Goal: Task Accomplishment & Management: Manage account settings

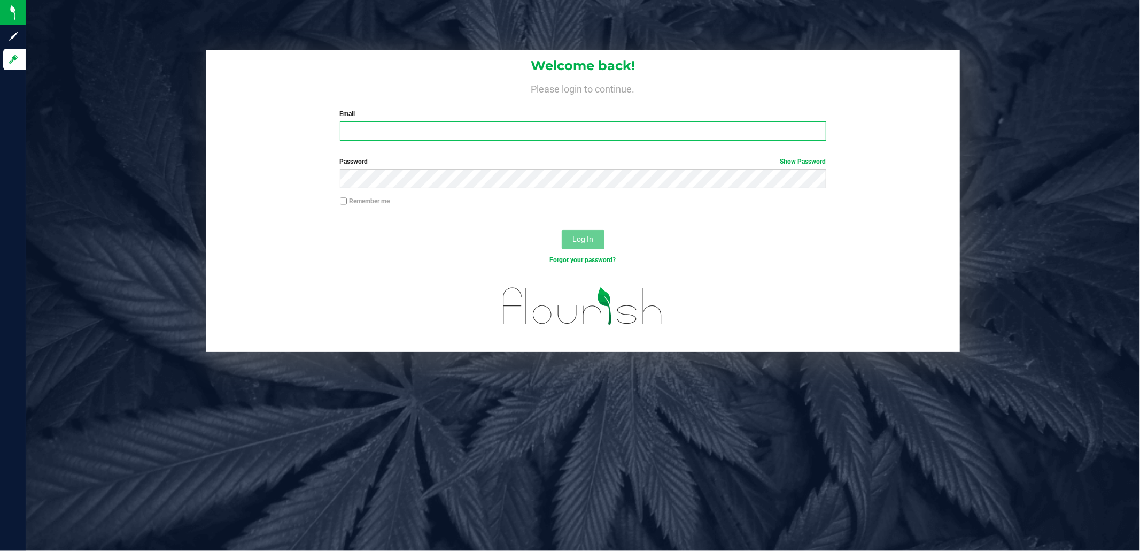
click at [373, 127] on input "Email" at bounding box center [583, 130] width 487 height 19
type input "[EMAIL_ADDRESS][DOMAIN_NAME]"
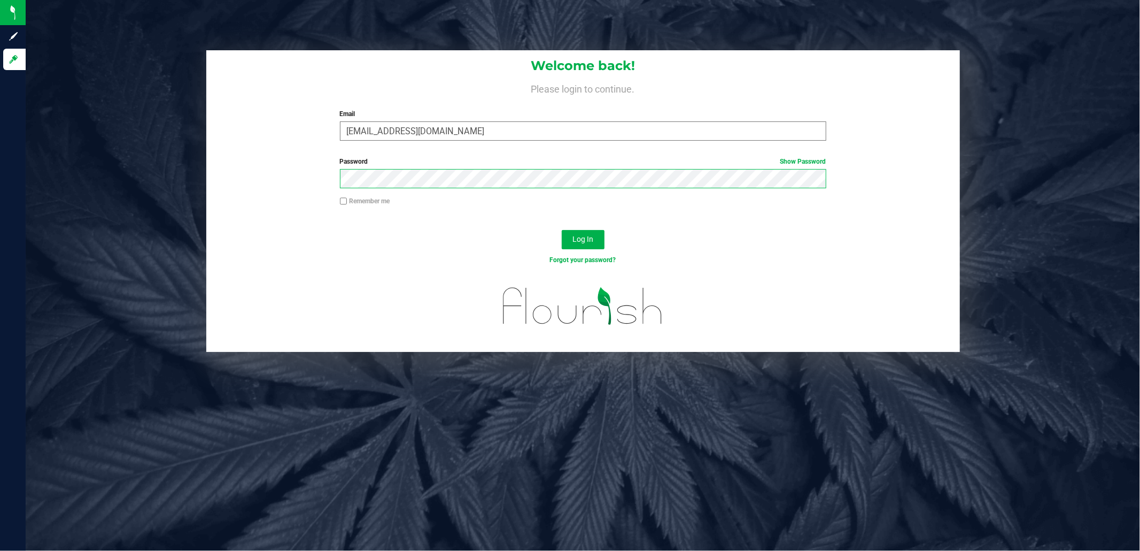
click at [562, 230] on button "Log In" at bounding box center [583, 239] width 43 height 19
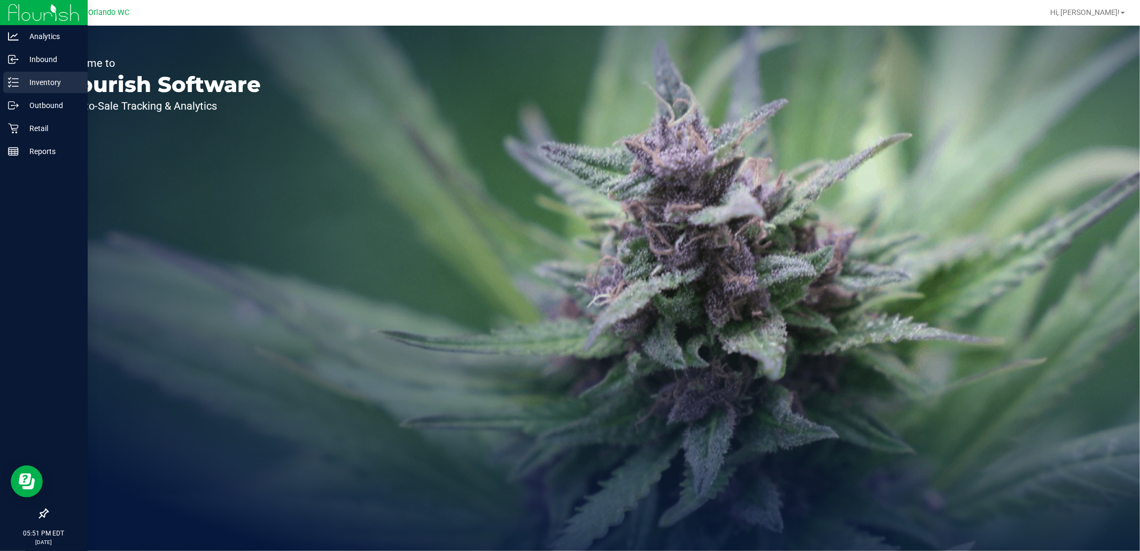
click at [14, 80] on icon at bounding box center [13, 82] width 11 height 11
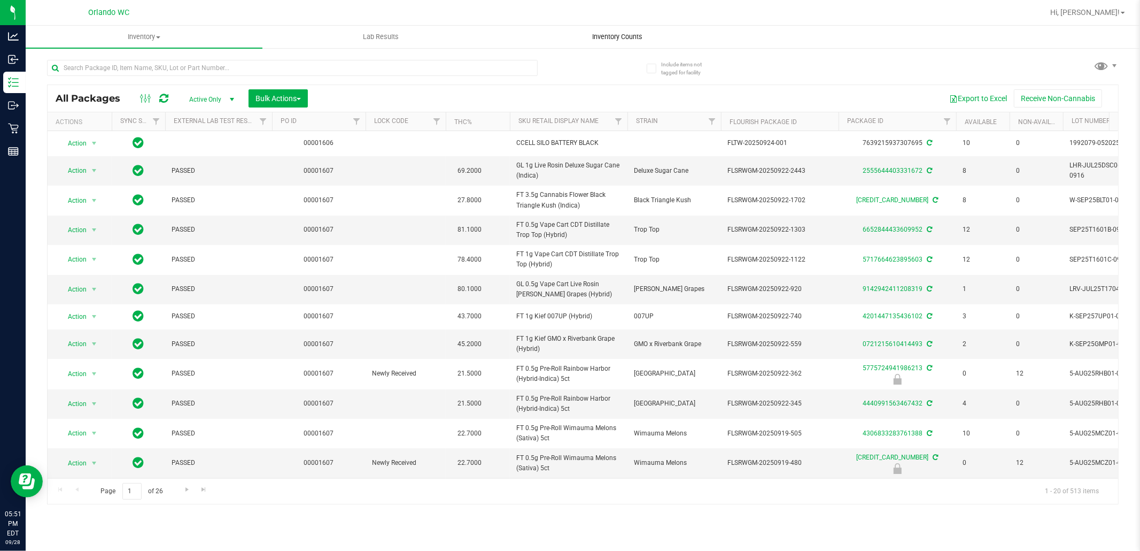
click at [623, 35] on span "Inventory Counts" at bounding box center [618, 37] width 79 height 10
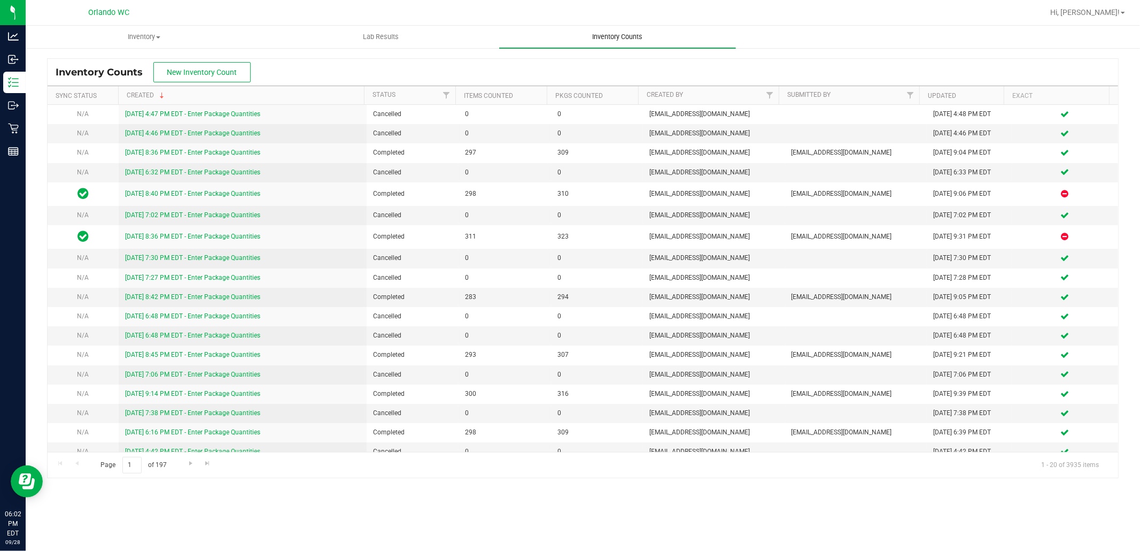
click at [626, 32] on span "Inventory Counts" at bounding box center [618, 37] width 79 height 10
click at [618, 36] on span "Inventory Counts" at bounding box center [618, 37] width 79 height 10
click at [227, 73] on span "New Inventory Count" at bounding box center [202, 72] width 70 height 9
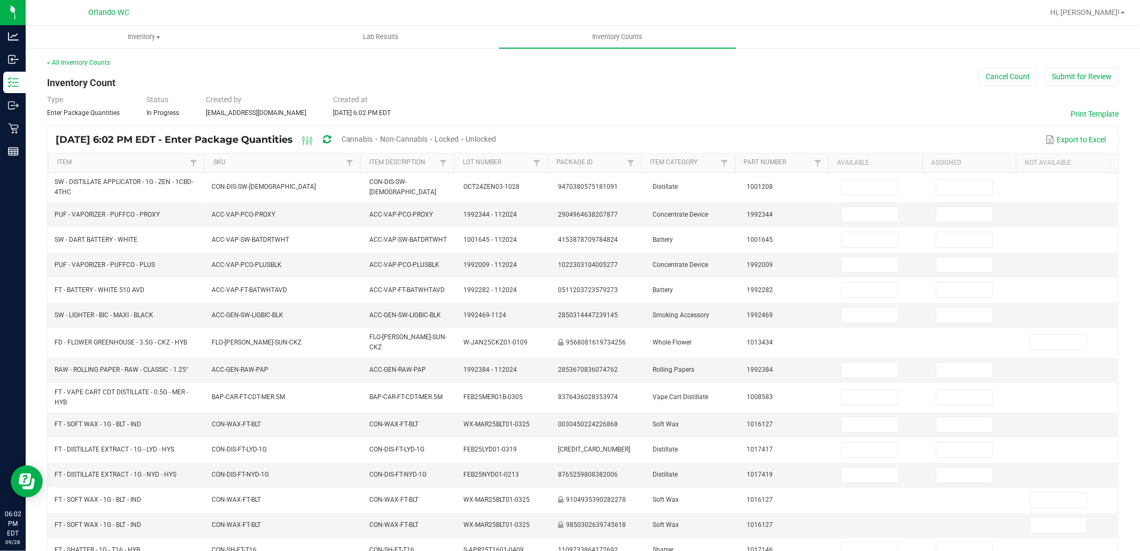
click at [373, 136] on span "Cannabis" at bounding box center [358, 139] width 32 height 9
click at [497, 136] on span "Unlocked" at bounding box center [482, 139] width 30 height 9
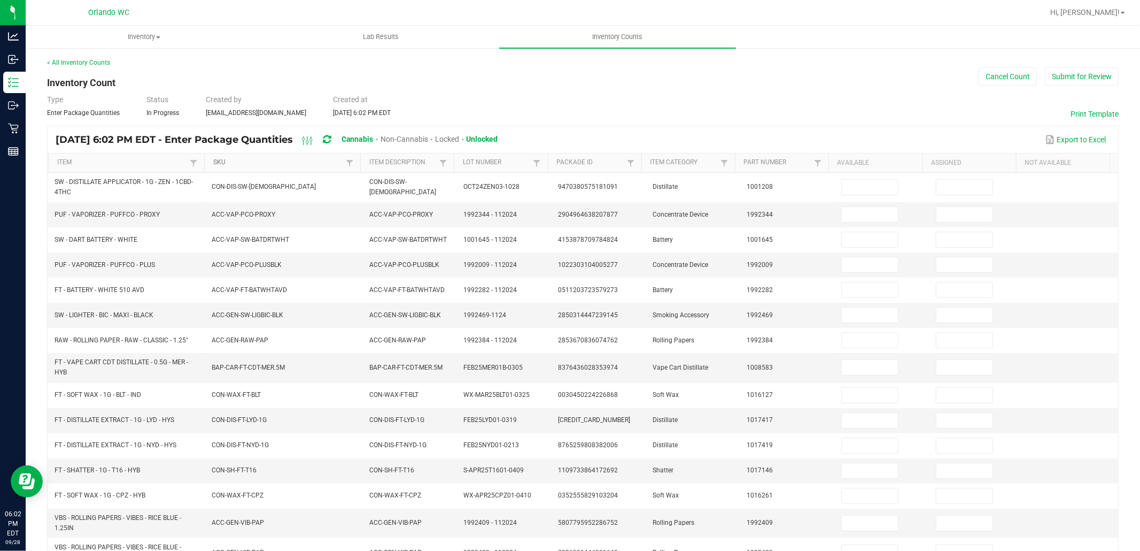
click at [245, 163] on link "SKU" at bounding box center [278, 162] width 130 height 9
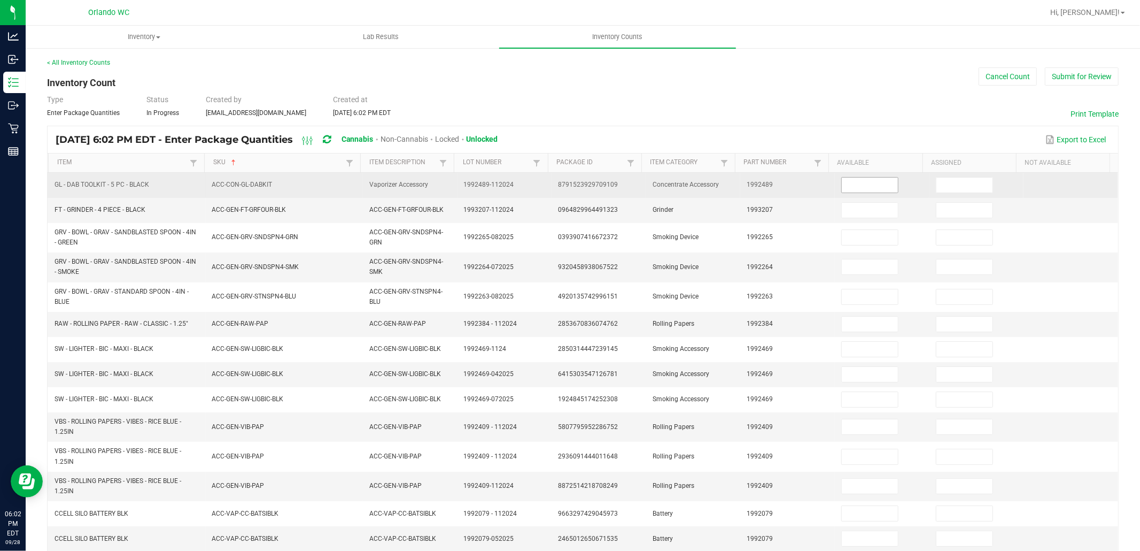
click at [842, 184] on input at bounding box center [870, 185] width 56 height 15
type input "4"
type input "0"
type input "2"
type input "0"
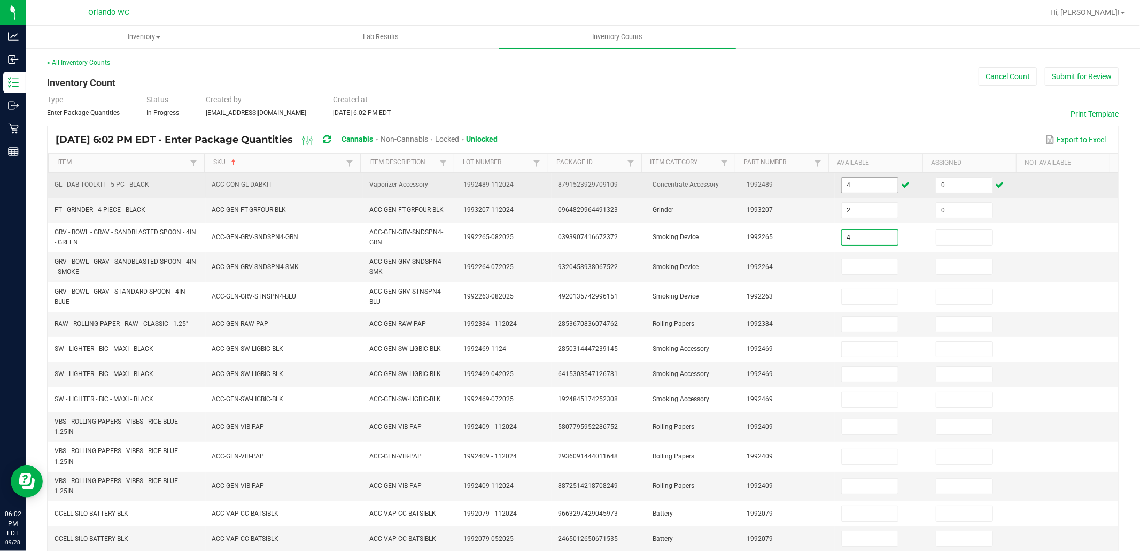
type input "4"
type input "0"
type input "7"
type input "0"
type input "9"
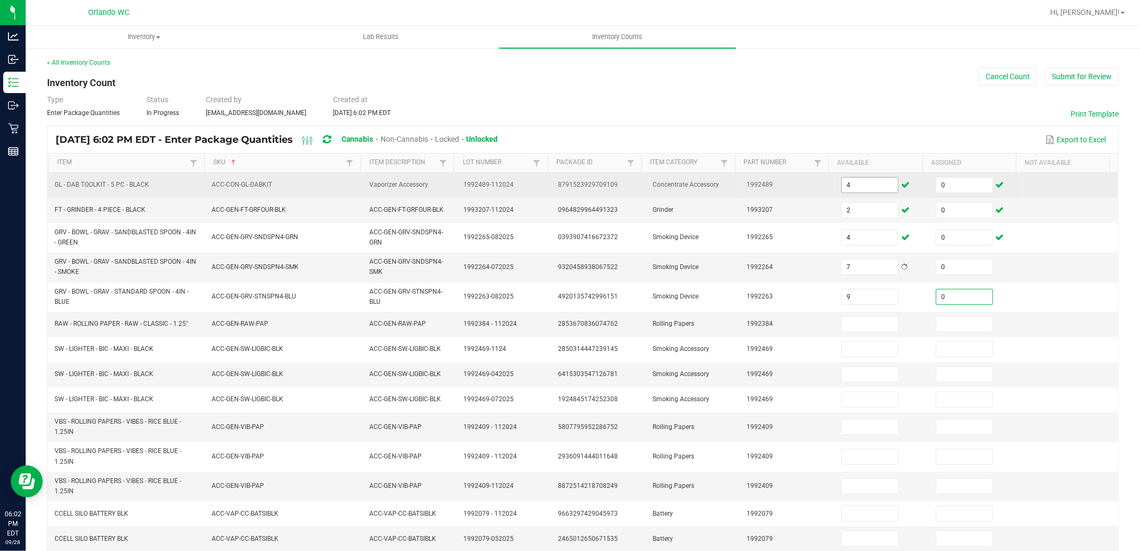
type input "0"
type input "54"
type input "0"
type input "54"
type input "0"
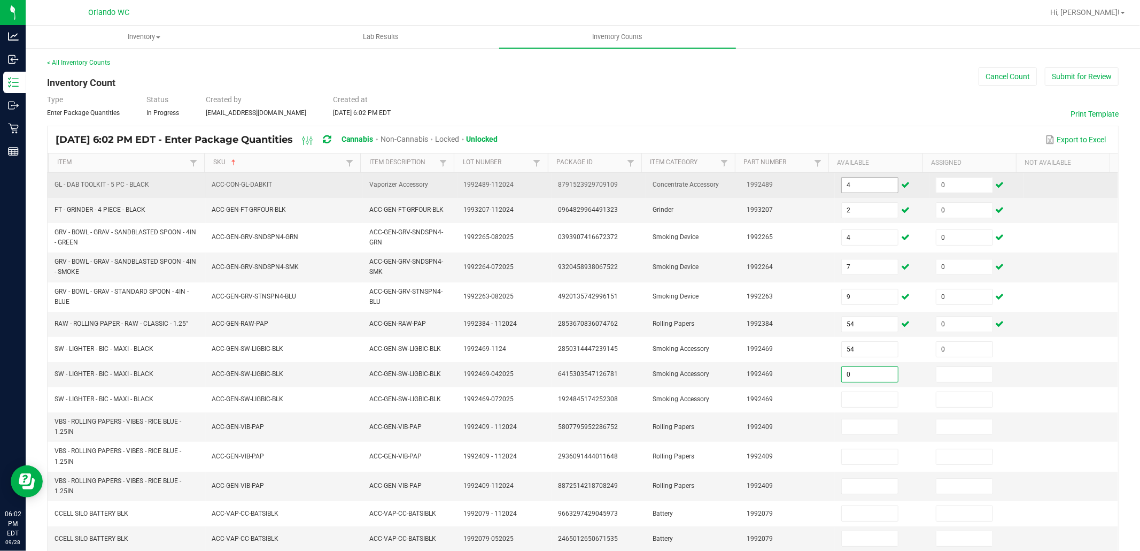
type input "0"
type input "113"
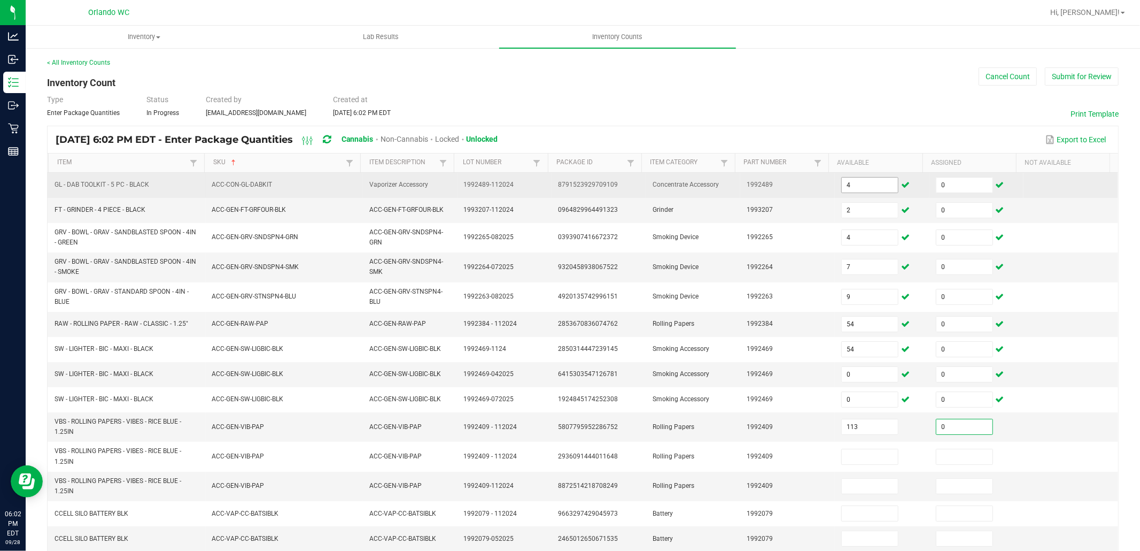
type input "0"
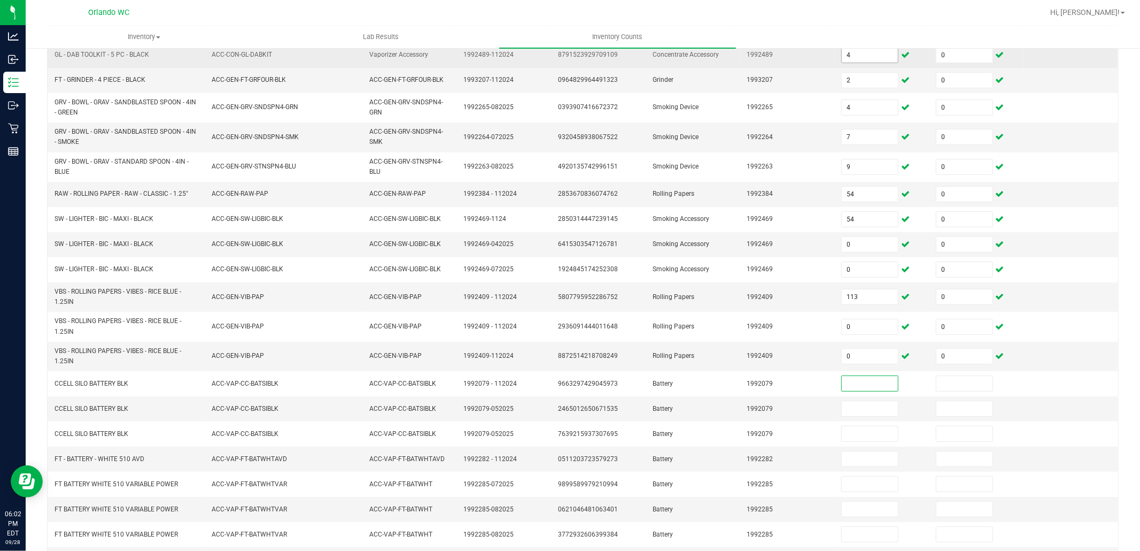
scroll to position [130, 0]
type input "17"
type input "0"
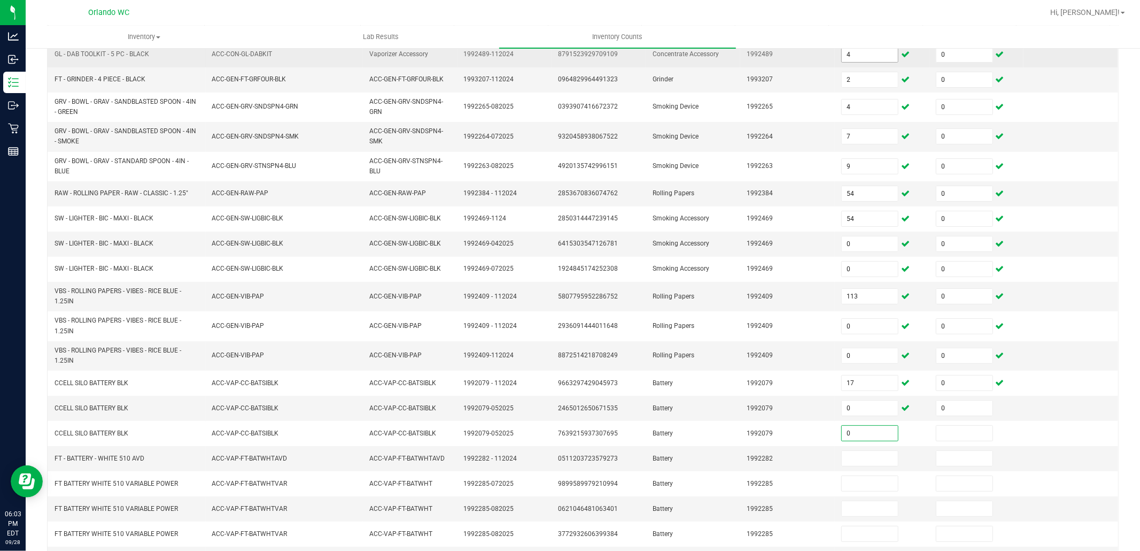
type input "0"
type input "4"
type input "0"
type input "62"
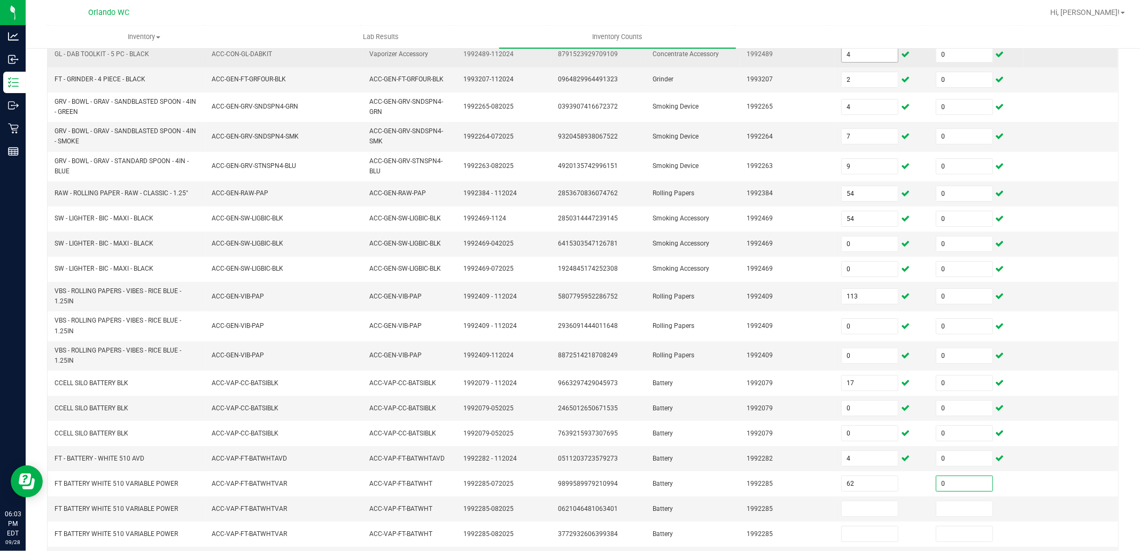
type input "0"
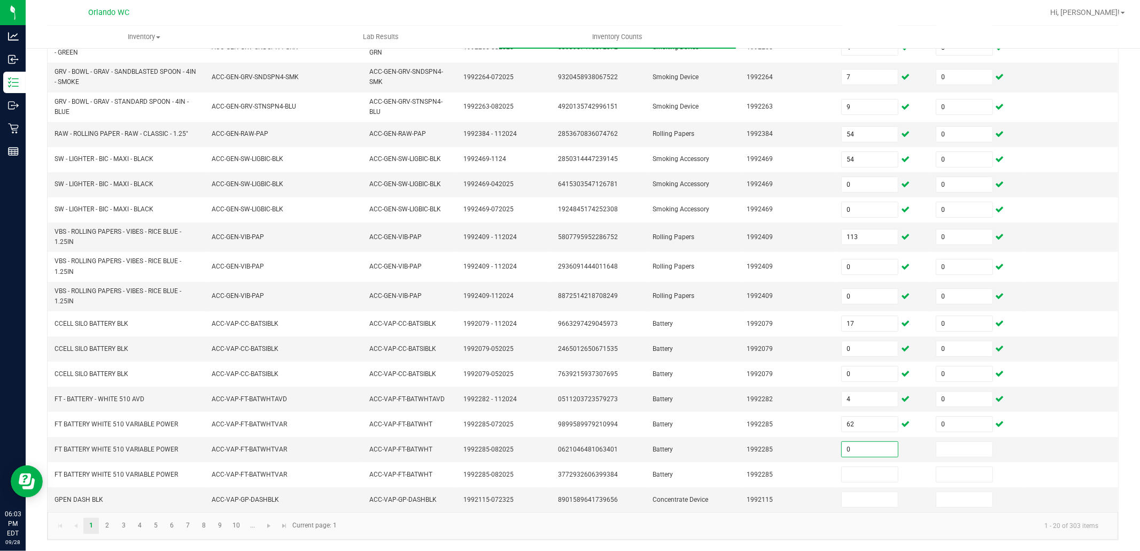
type input "0"
type input "2"
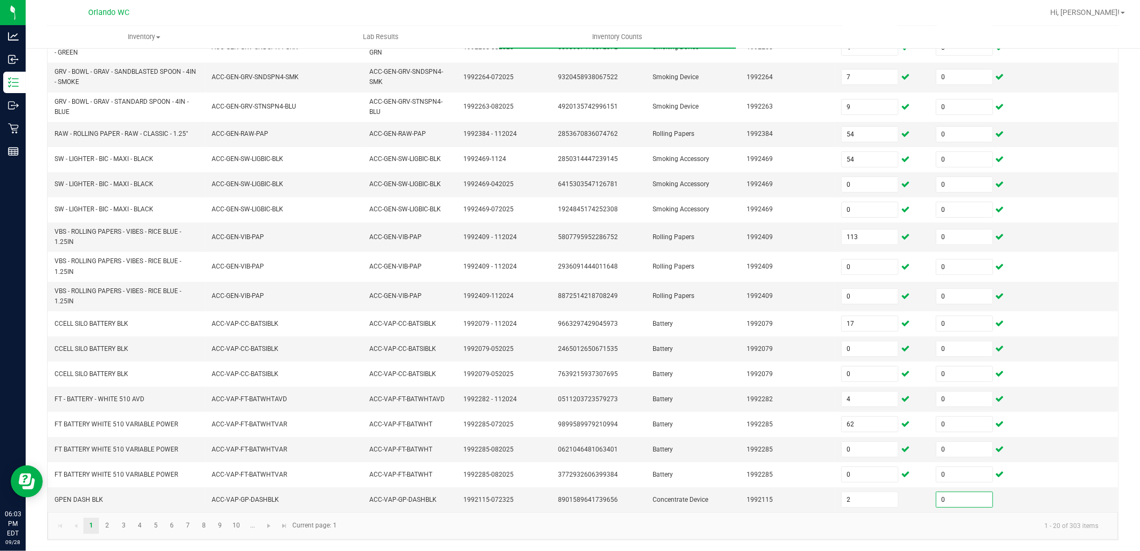
type input "0"
click at [107, 524] on link "2" at bounding box center [107, 526] width 16 height 16
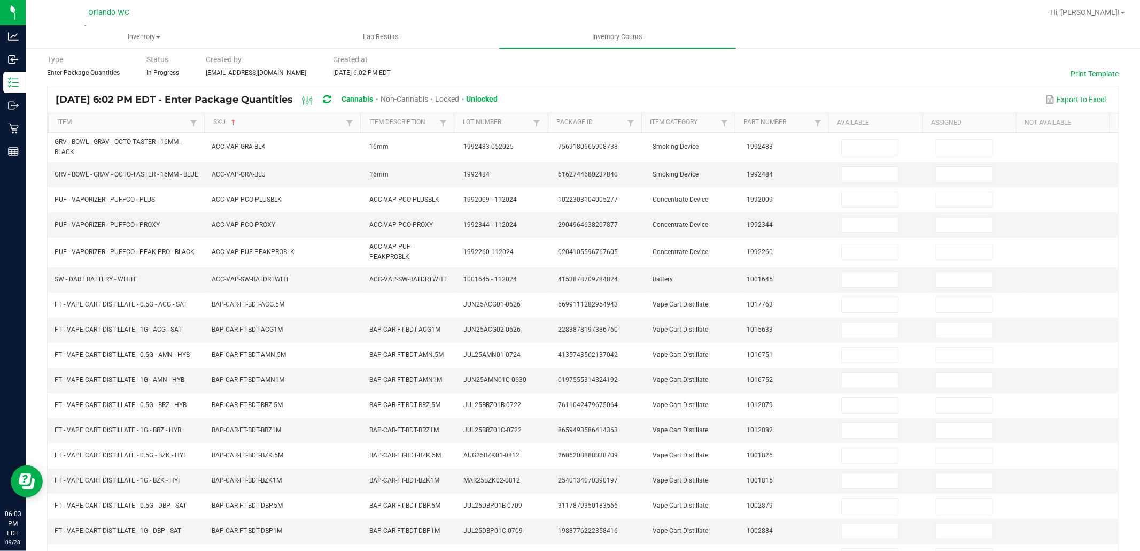
scroll to position [0, 0]
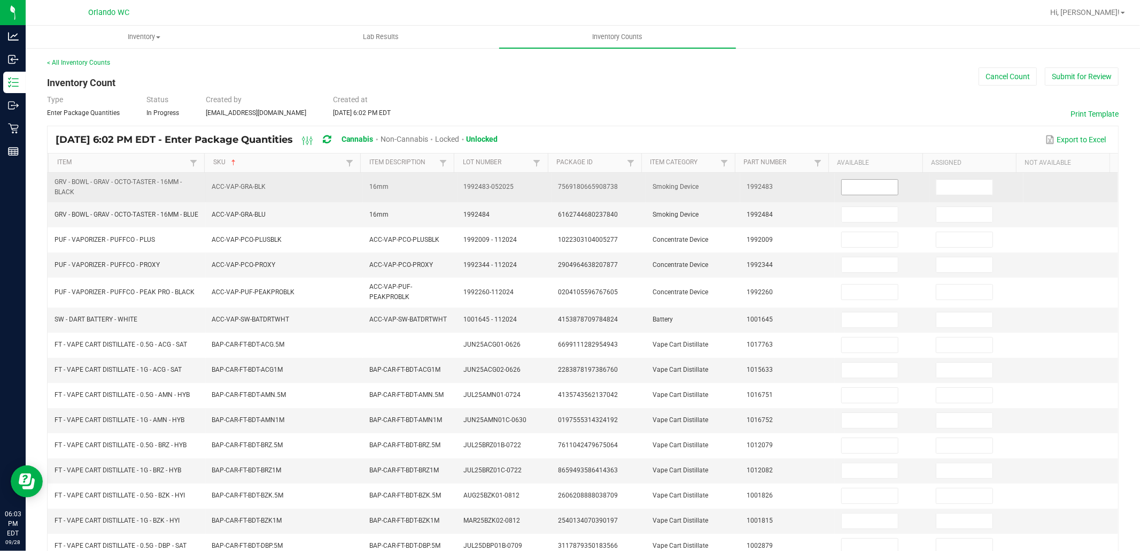
click at [878, 188] on input at bounding box center [870, 187] width 56 height 15
type input "12"
type input "0"
type input "5"
type input "0"
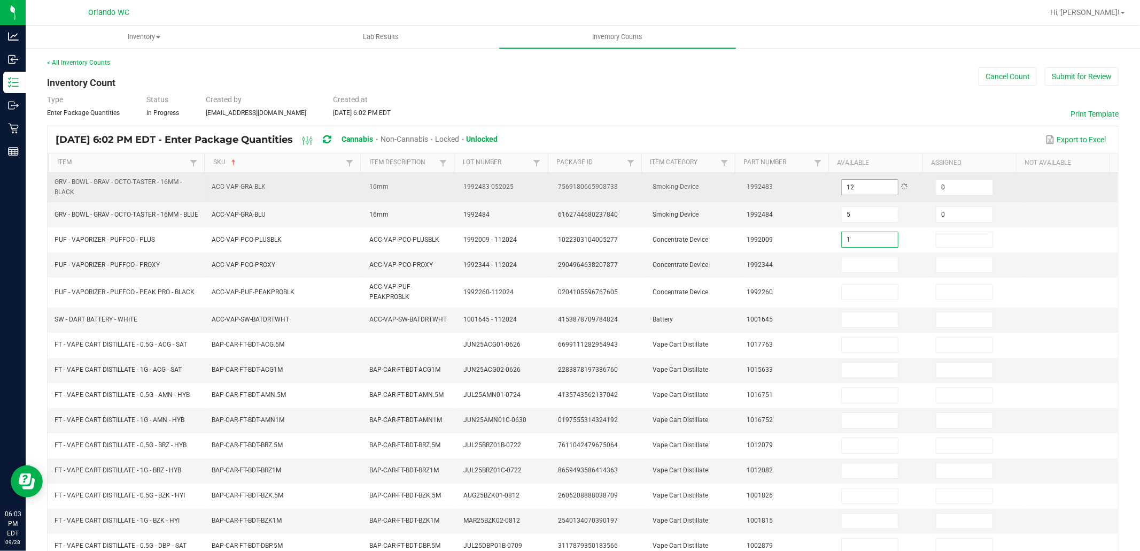
type input "1"
type input "0"
type input "2"
type input "0"
type input "1"
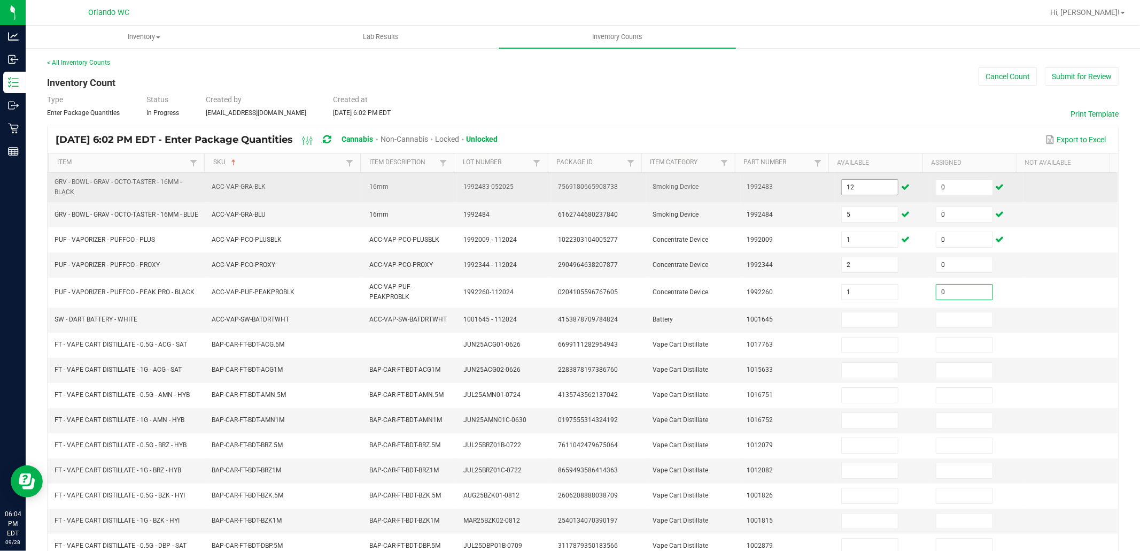
type input "0"
type input "1"
type input "0"
type input "12"
type input "0"
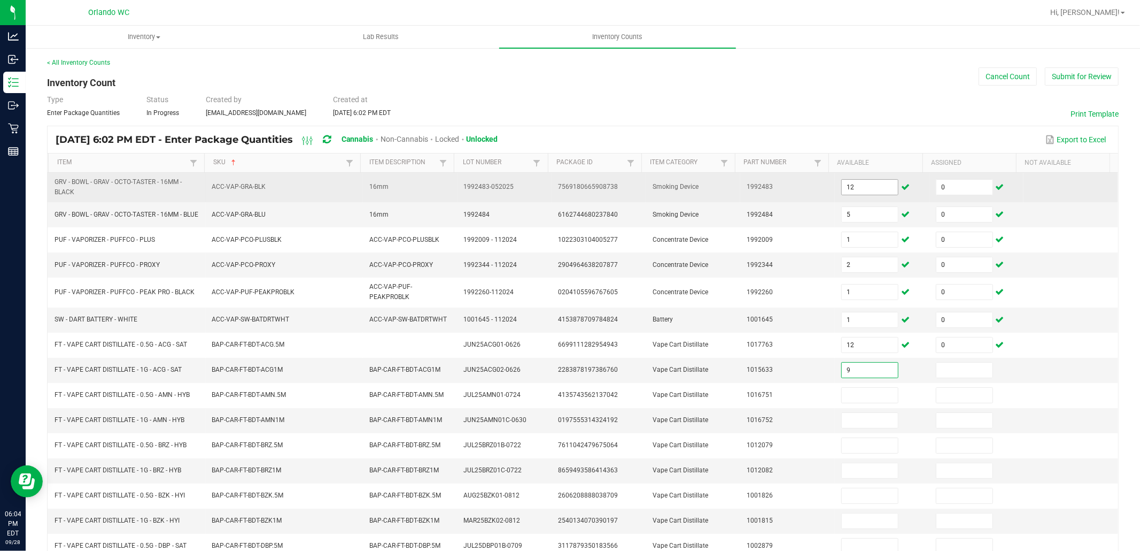
type input "9"
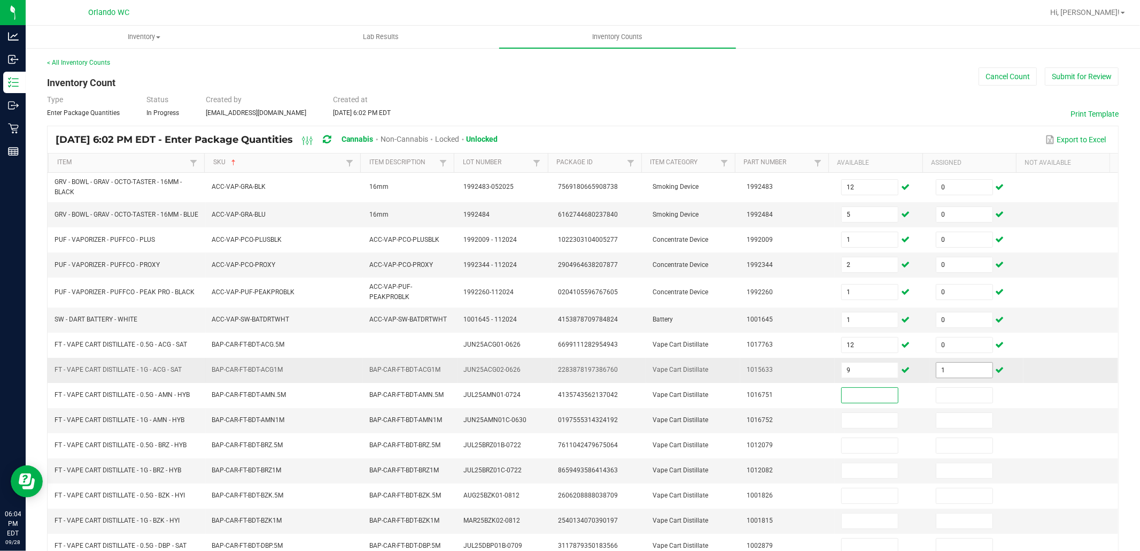
click at [942, 376] on input "1" at bounding box center [965, 369] width 56 height 15
type input "0"
type input "12"
type input "0"
type input "12"
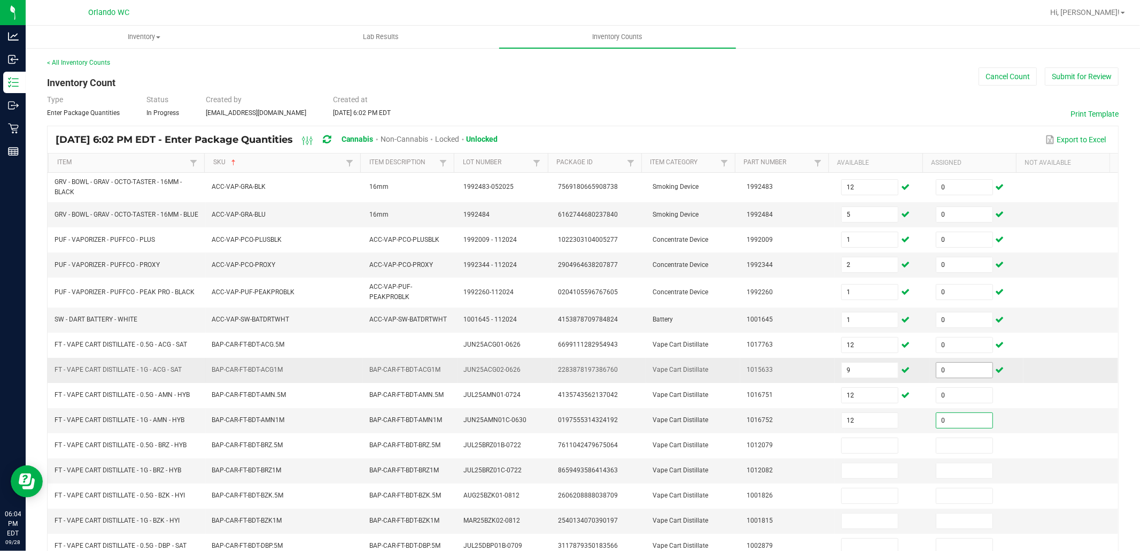
type input "0"
type input "2"
type input "0"
type input "11"
type input "0"
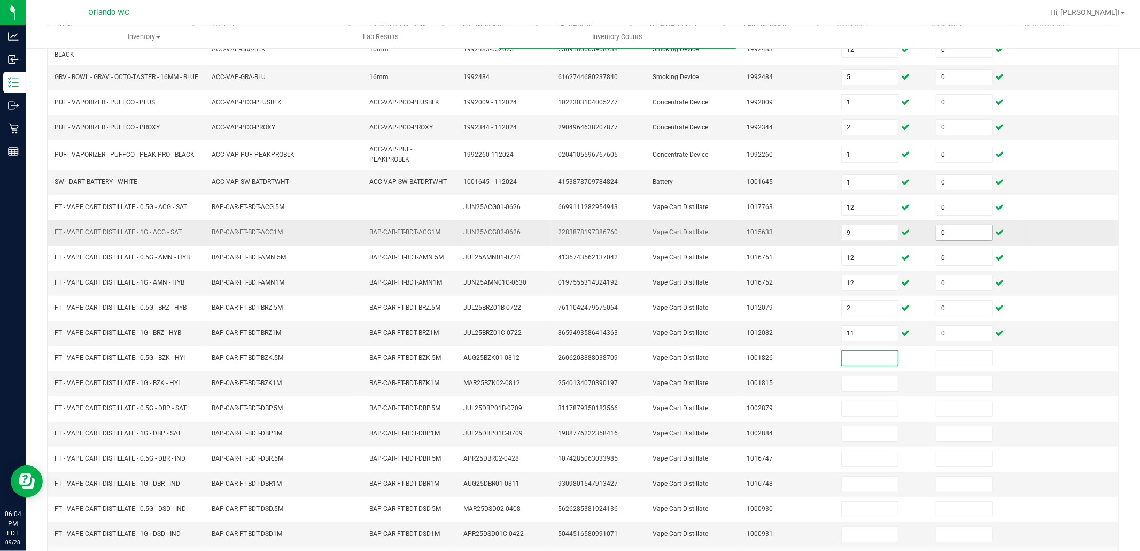
scroll to position [150, 0]
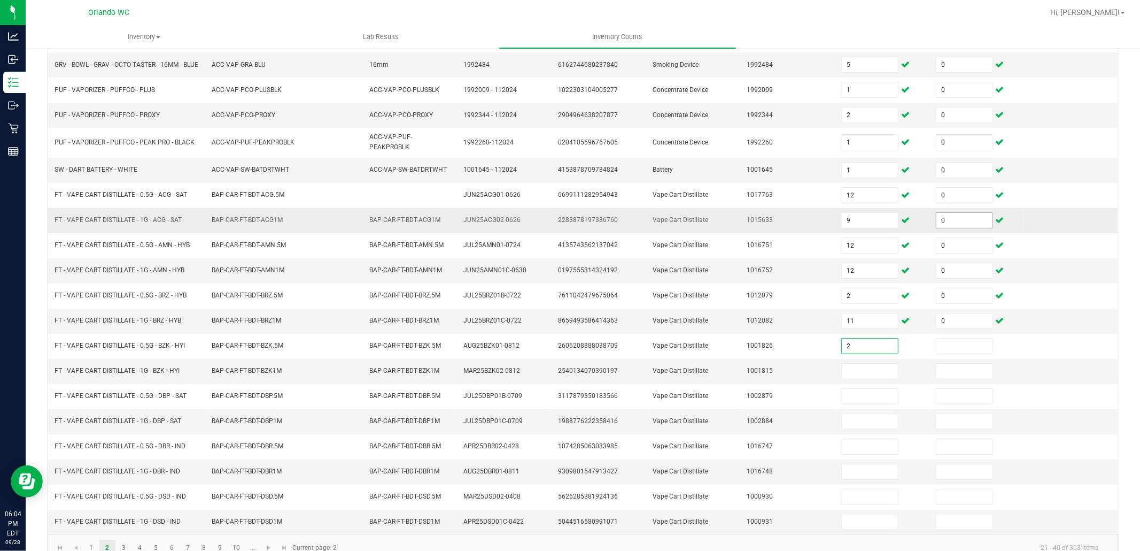
type input "2"
type input "0"
type input "3"
type input "0"
type input "10"
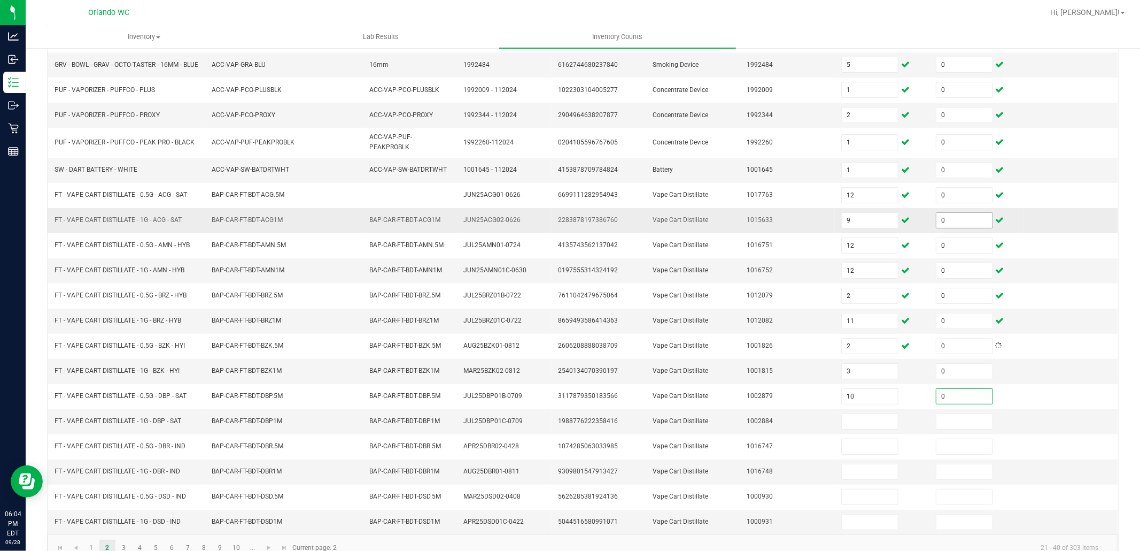
type input "0"
type input "8"
type input "0"
type input "10"
type input "0"
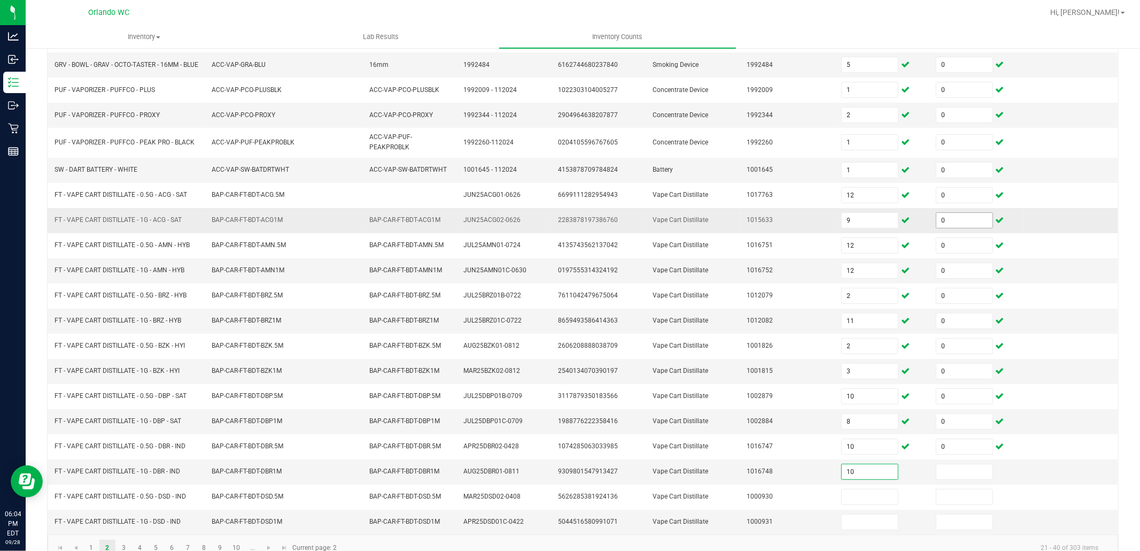
type input "10"
type input "0"
type input "6"
type input "0"
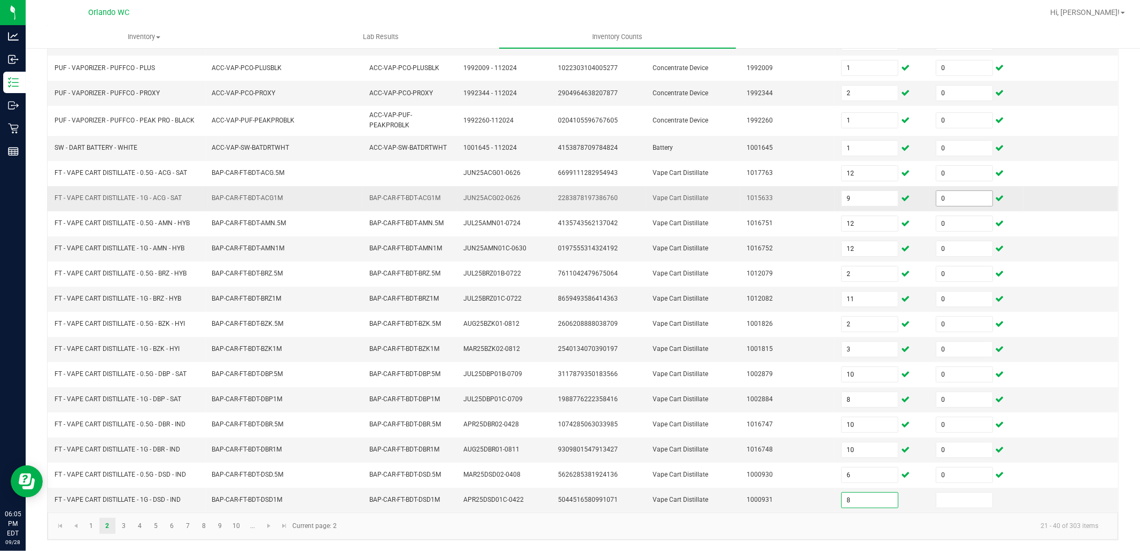
type input "8"
type input "0"
click at [124, 525] on link "3" at bounding box center [124, 526] width 16 height 16
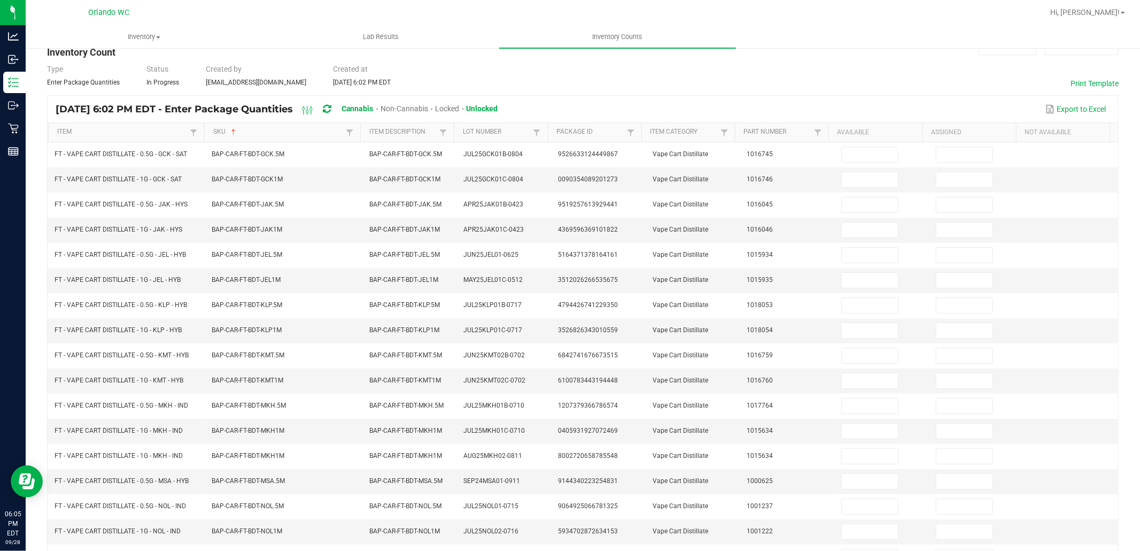
scroll to position [0, 0]
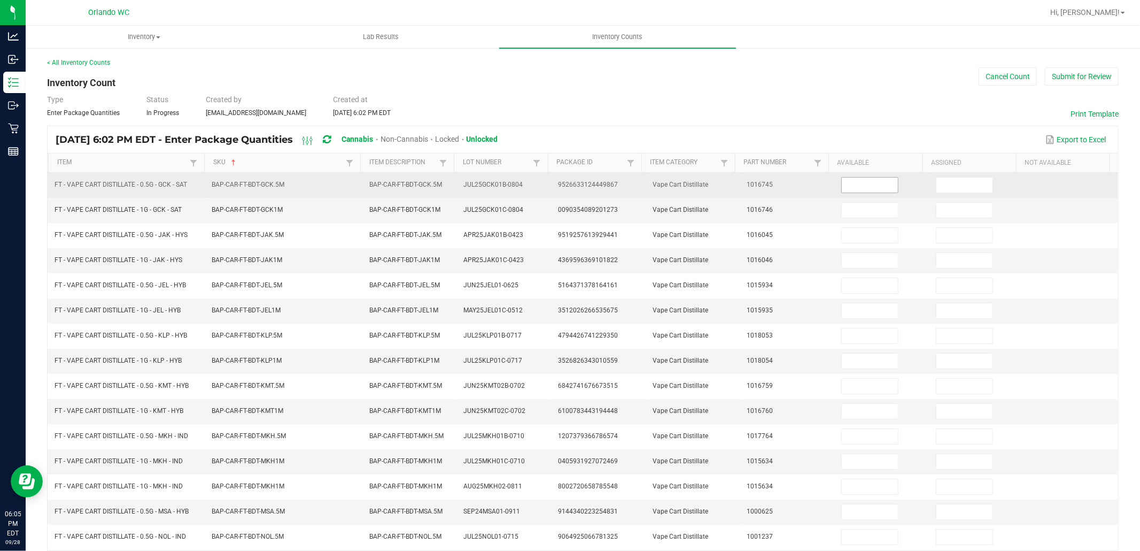
click at [862, 185] on input at bounding box center [870, 185] width 56 height 15
type input "2"
type input "0"
type input "12"
type input "0"
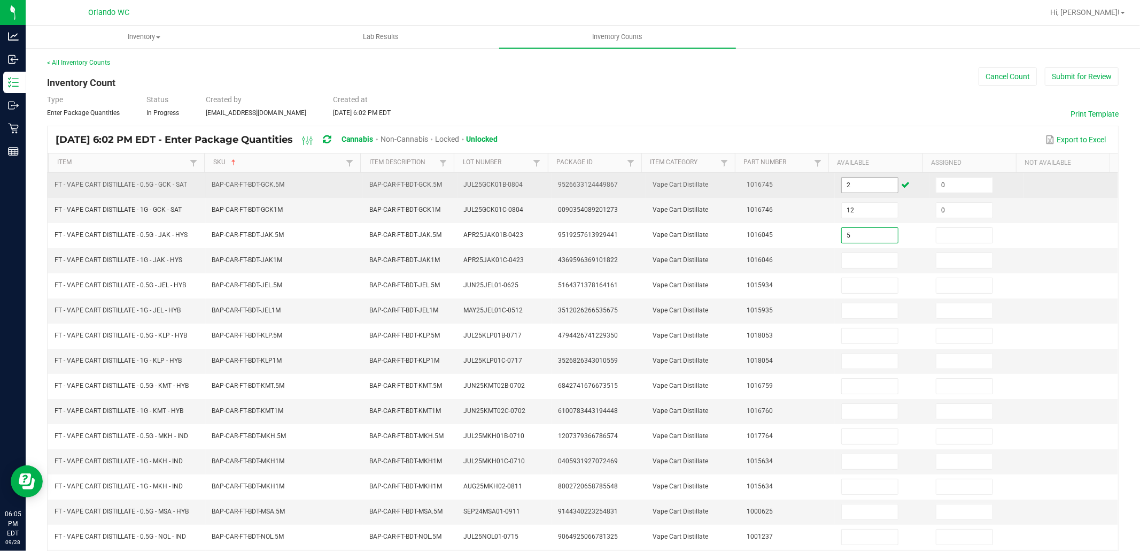
type input "5"
type input "0"
type input "10"
type input "0"
type input "11"
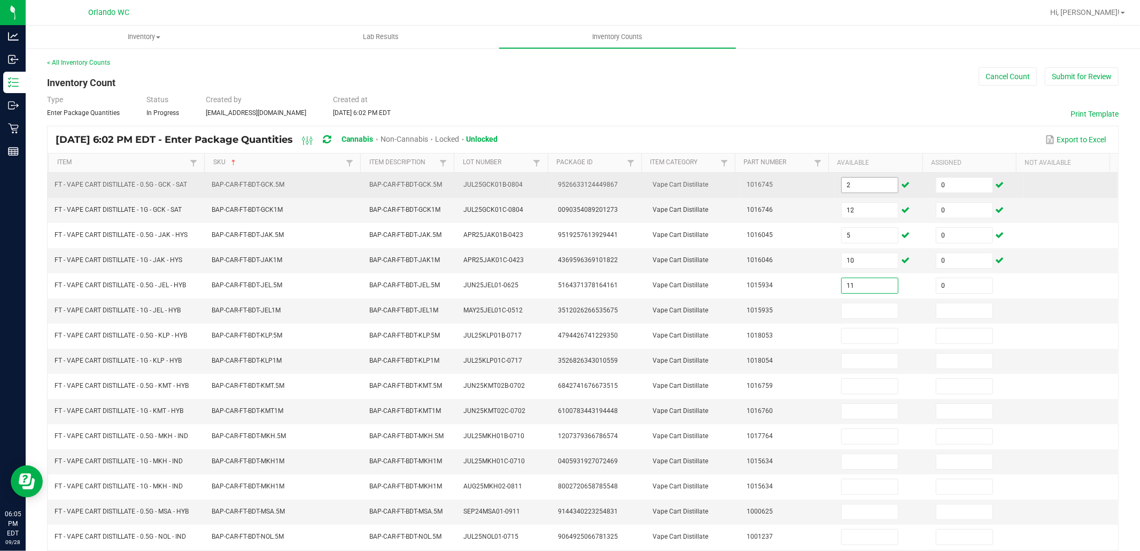
type input "0"
type input "12"
type input "0"
type input "7"
type input "0"
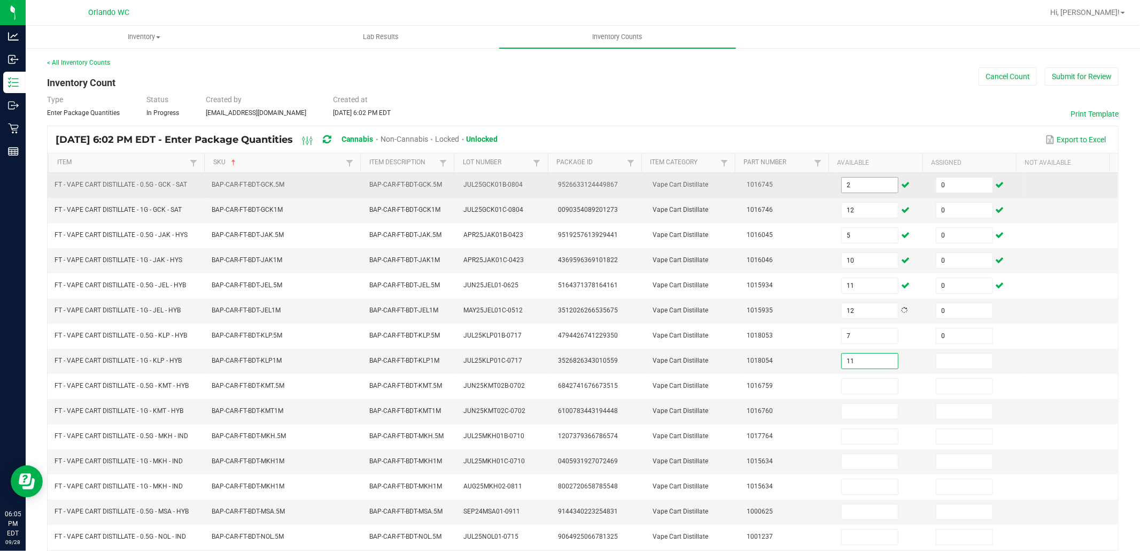
type input "11"
type input "0"
type input "9"
type input "0"
type input "10"
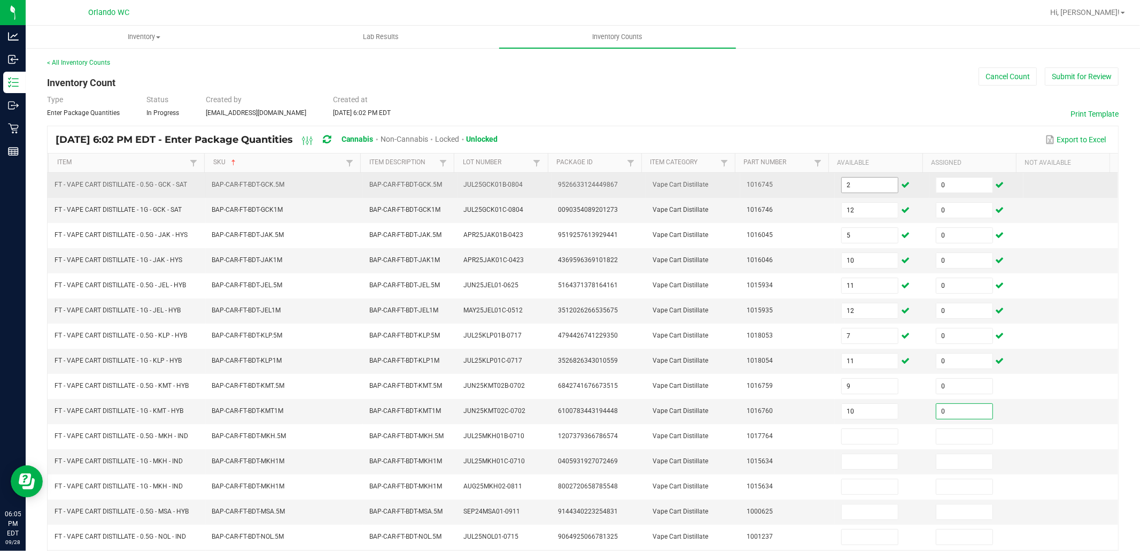
type input "0"
type input "8"
type input "0"
type input "85"
type input "0"
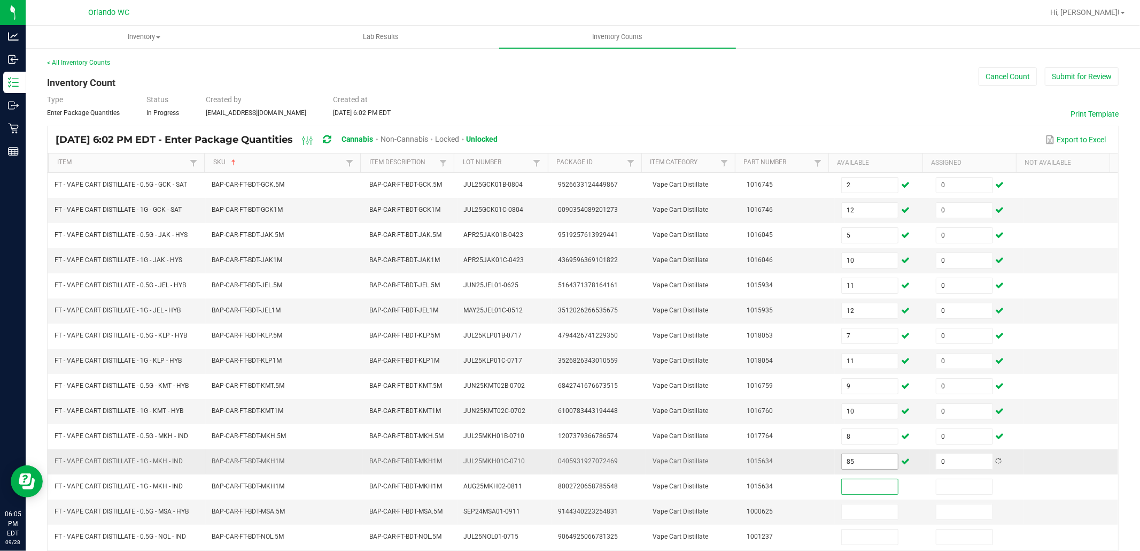
click at [842, 469] on input "85" at bounding box center [870, 461] width 56 height 15
type input "8"
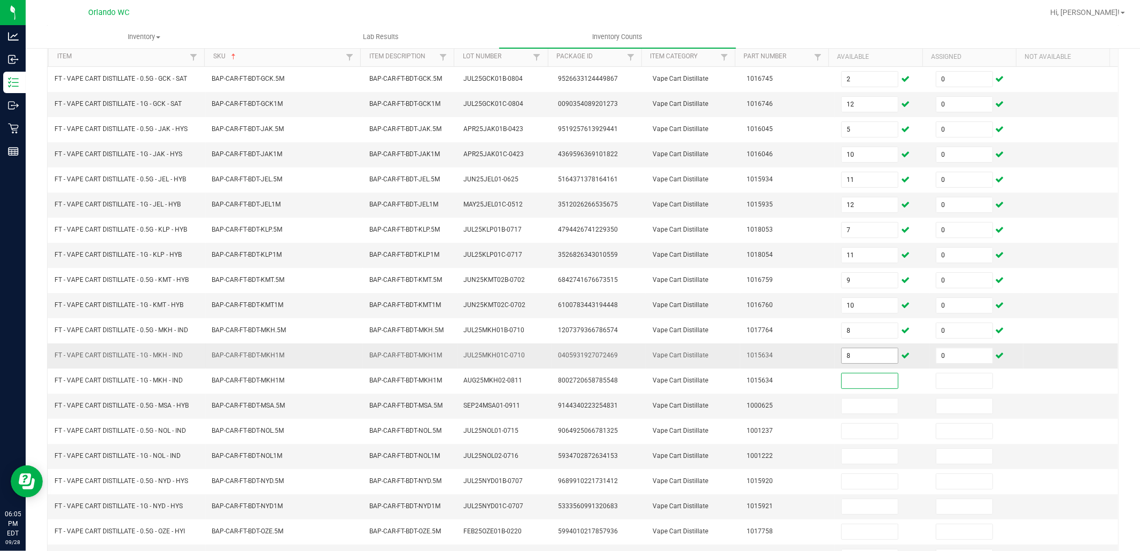
scroll to position [105, 0]
type input "0"
click at [855, 406] on input at bounding box center [870, 406] width 56 height 15
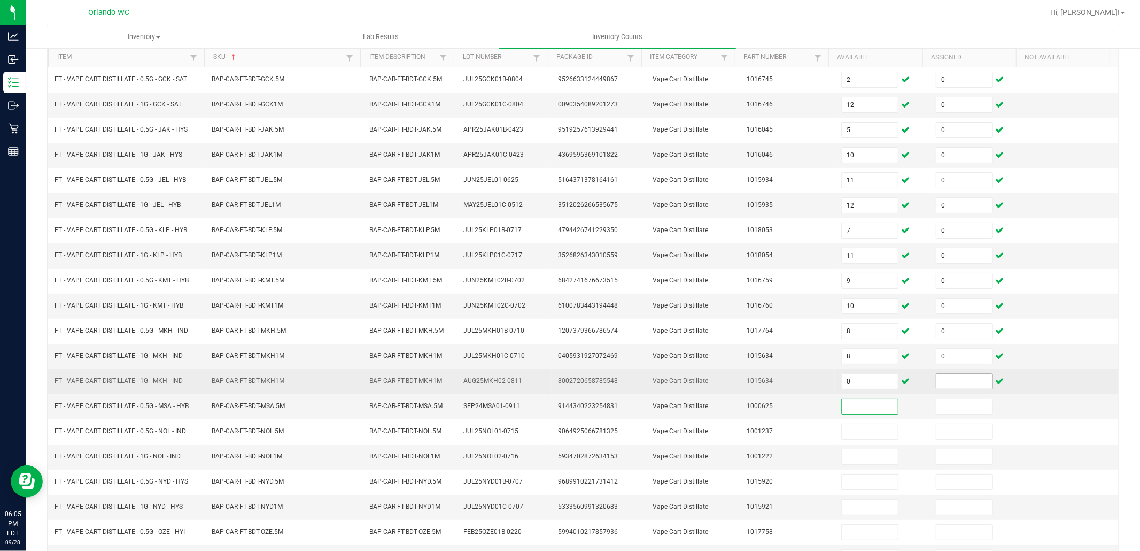
click at [944, 388] on input at bounding box center [965, 381] width 56 height 15
type input "0"
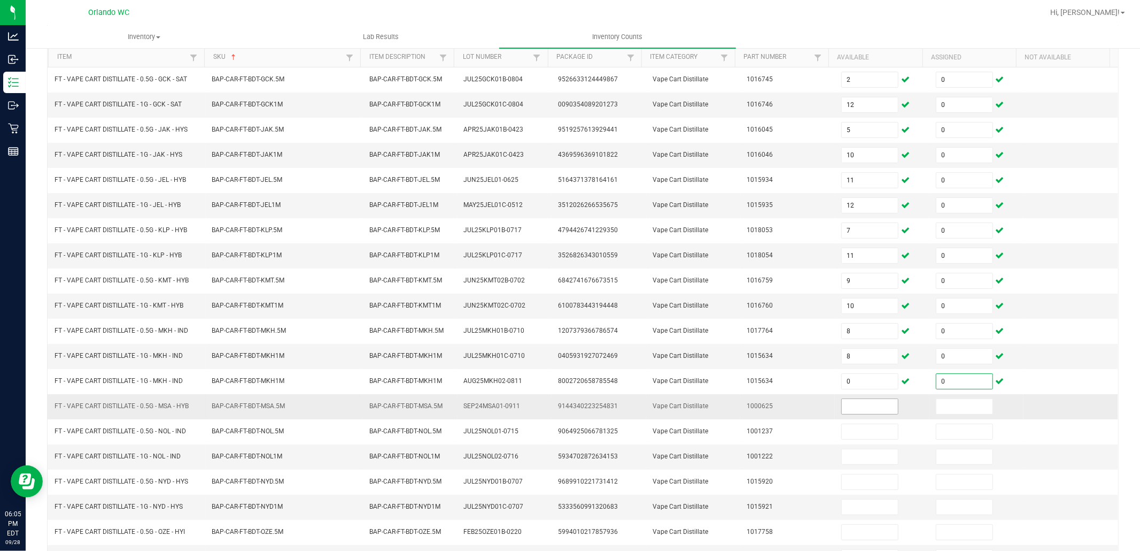
click at [860, 406] on input at bounding box center [870, 406] width 56 height 15
type input "3"
type input "0"
type input "2"
type input "0"
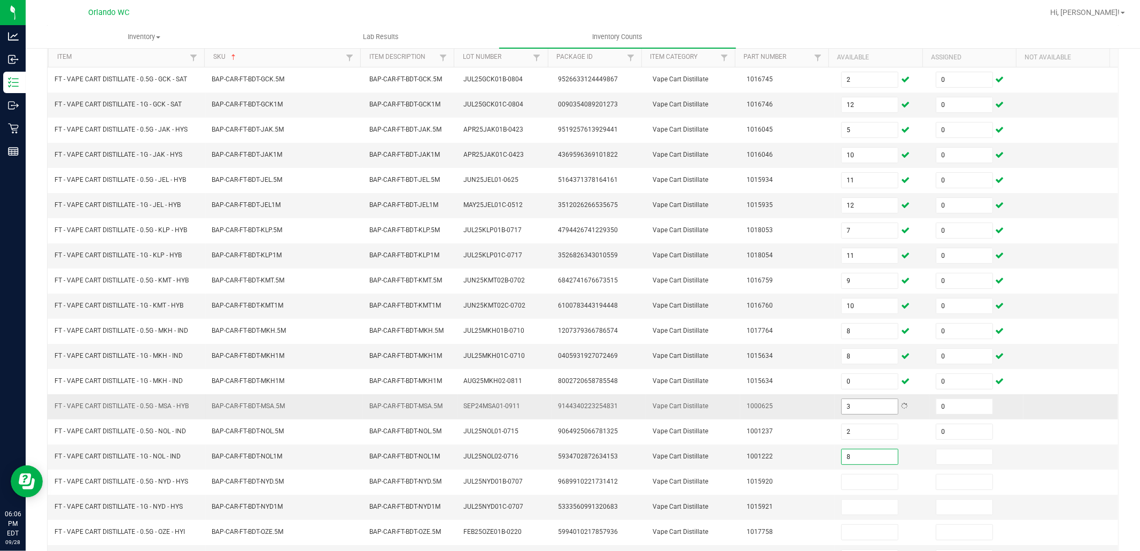
type input "8"
type input "0"
type input "4"
type input "0"
type input "8"
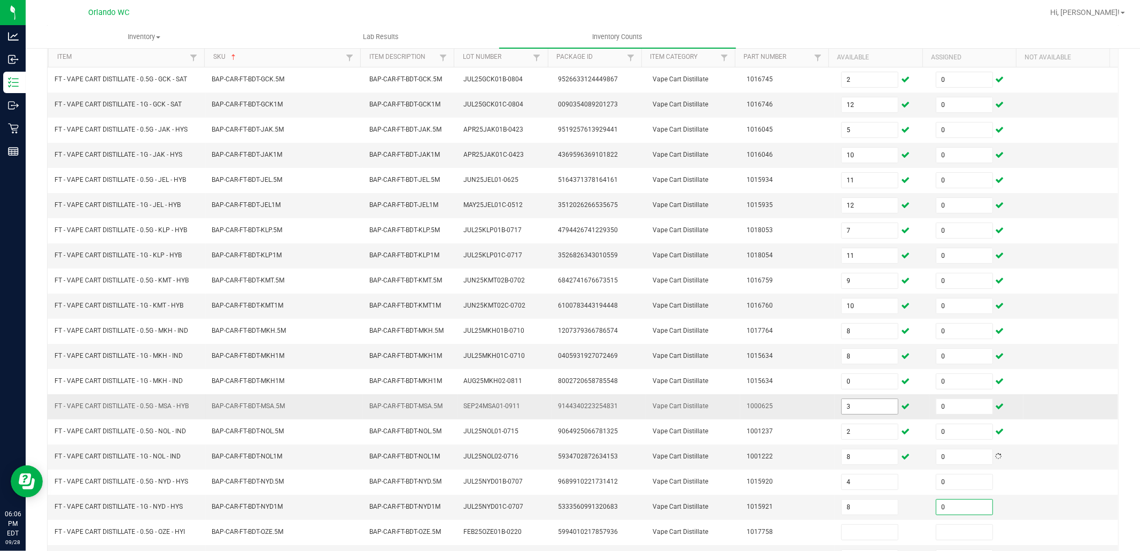
type input "0"
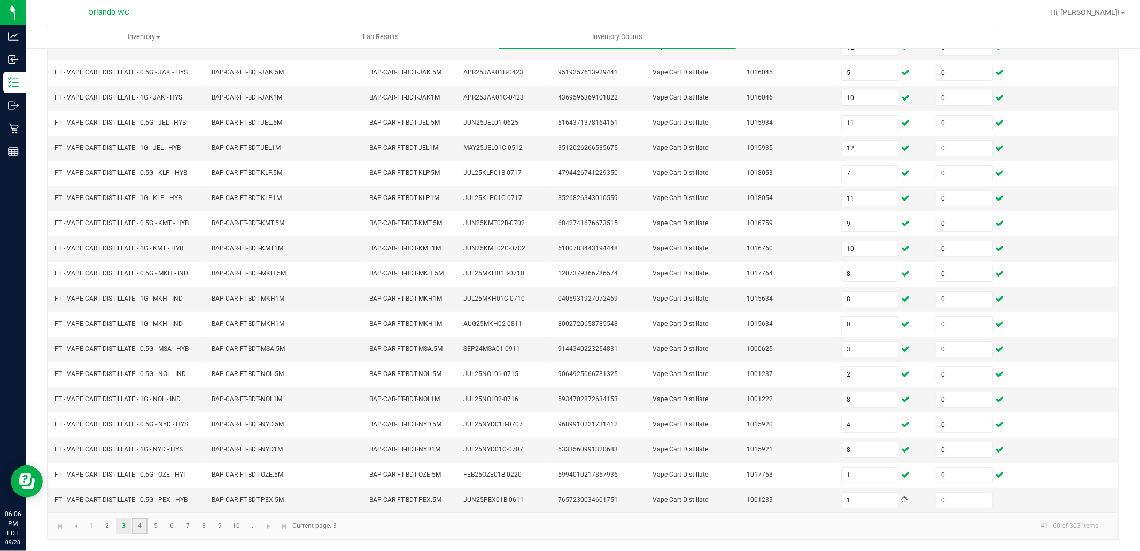
click at [137, 523] on link "4" at bounding box center [140, 526] width 16 height 16
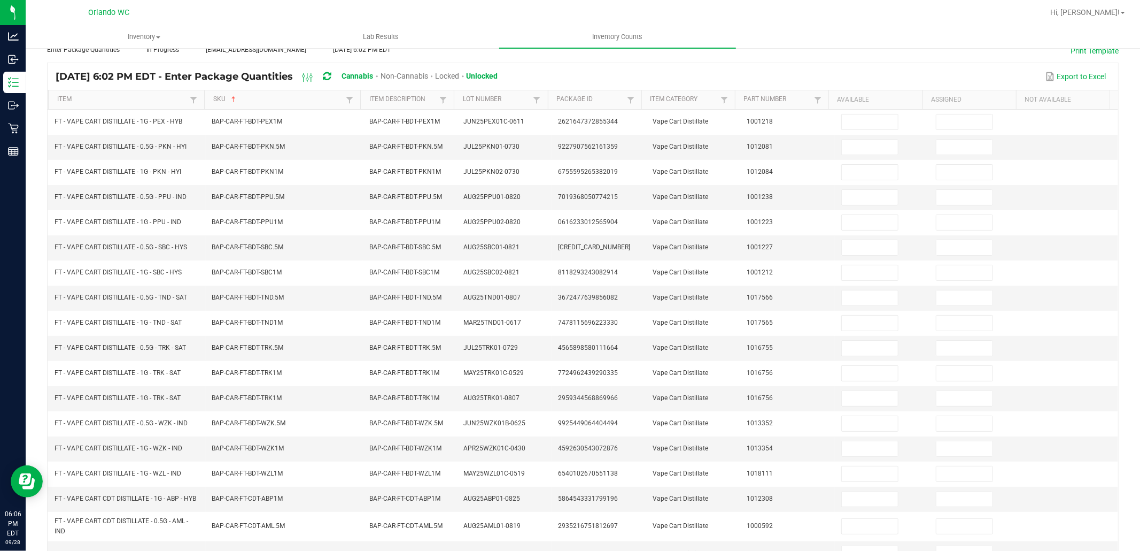
scroll to position [0, 0]
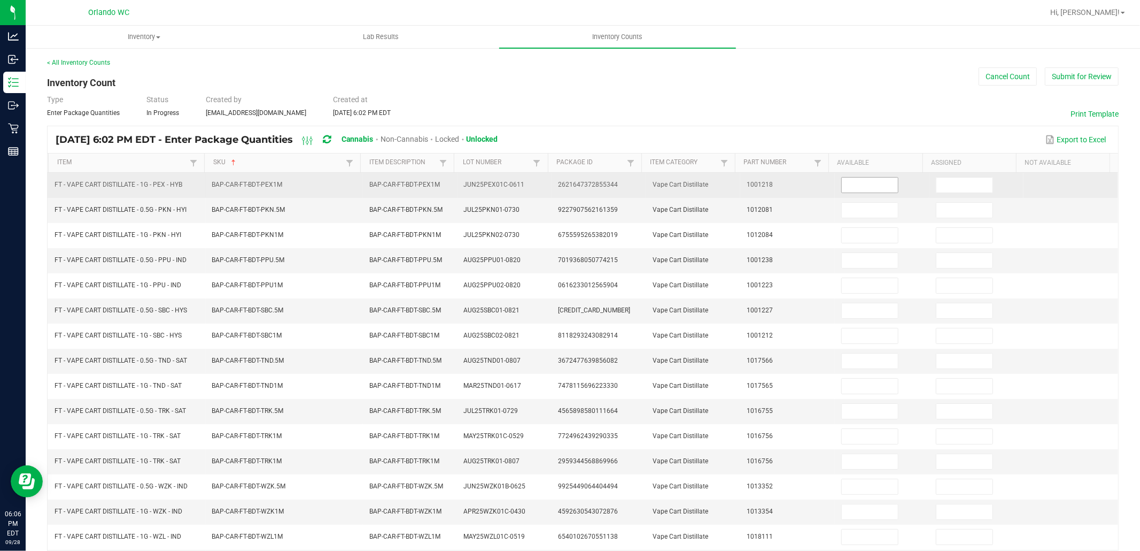
click at [873, 184] on input at bounding box center [870, 185] width 56 height 15
click at [856, 184] on input "7" at bounding box center [870, 185] width 56 height 15
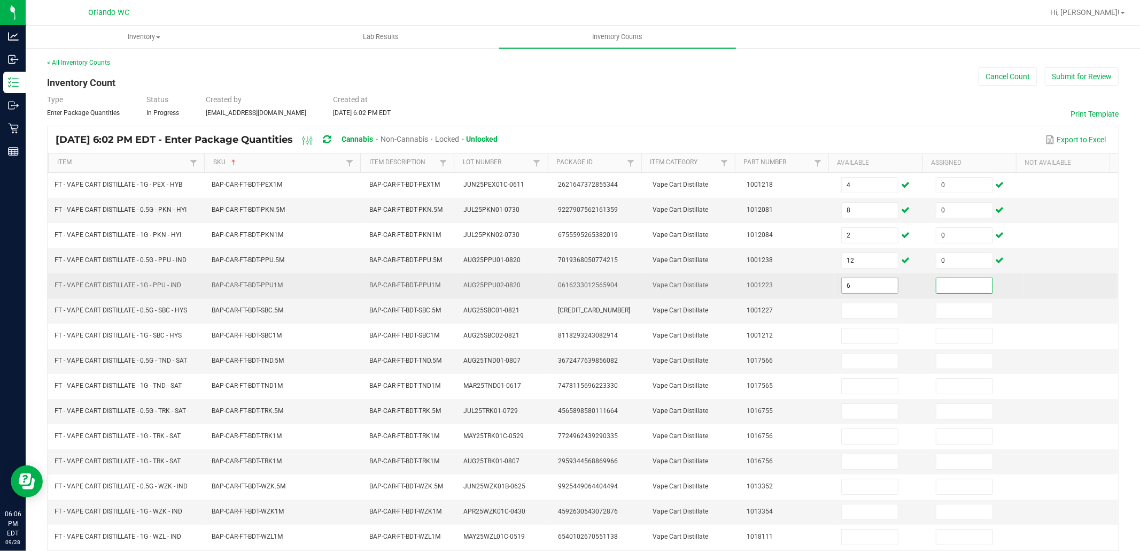
click at [859, 290] on input "6" at bounding box center [870, 285] width 56 height 15
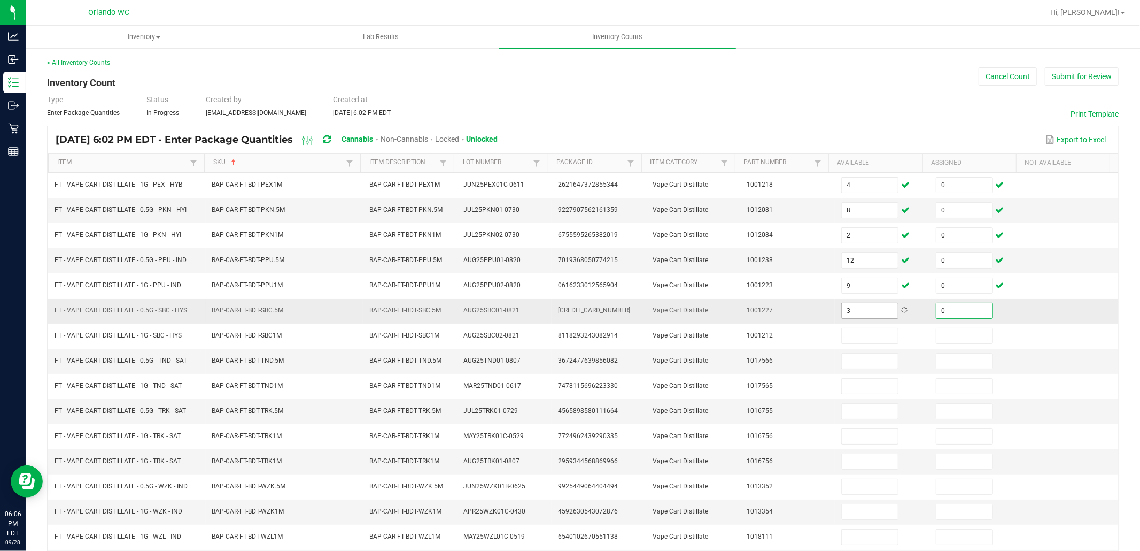
click at [842, 312] on input "3" at bounding box center [870, 310] width 56 height 15
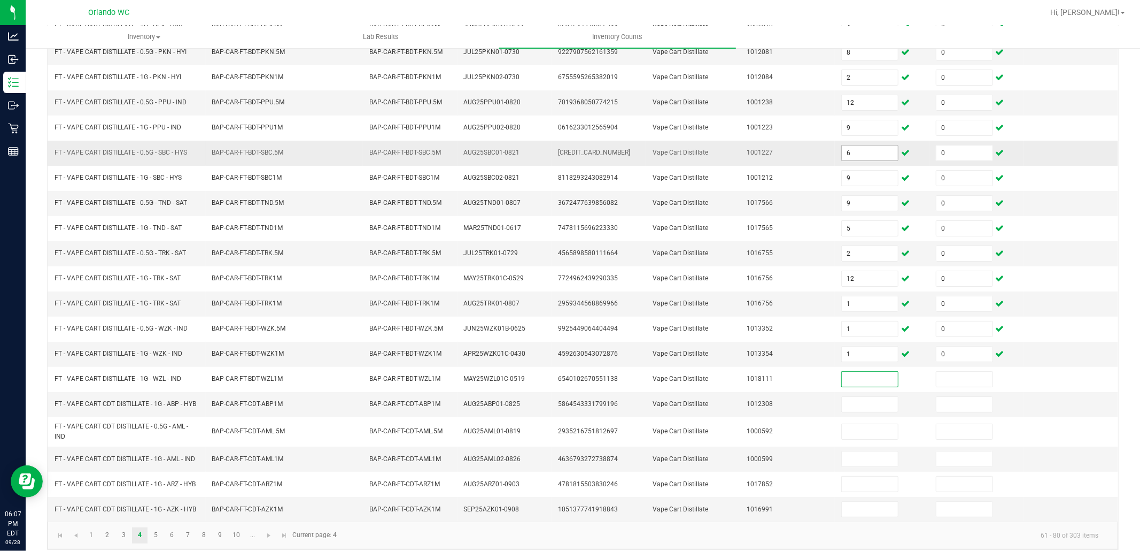
scroll to position [170, 0]
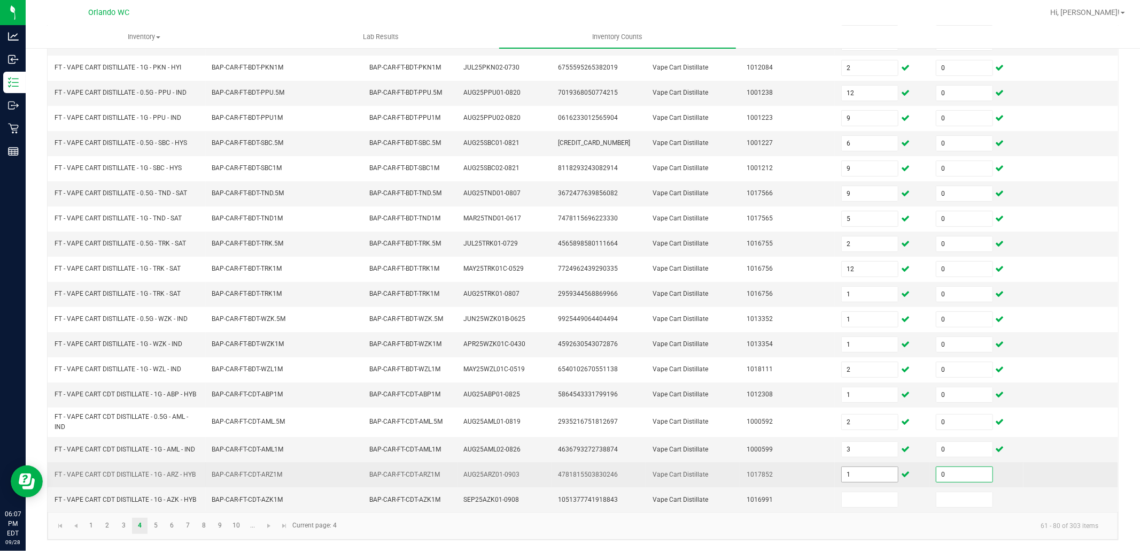
click at [850, 472] on input "1" at bounding box center [870, 474] width 56 height 15
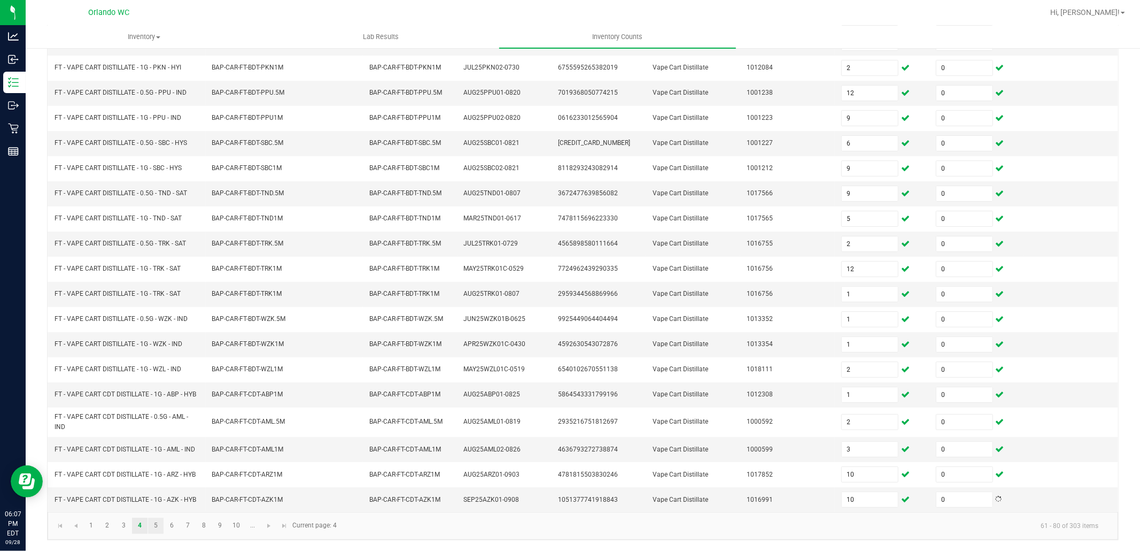
click at [156, 525] on link "5" at bounding box center [156, 526] width 16 height 16
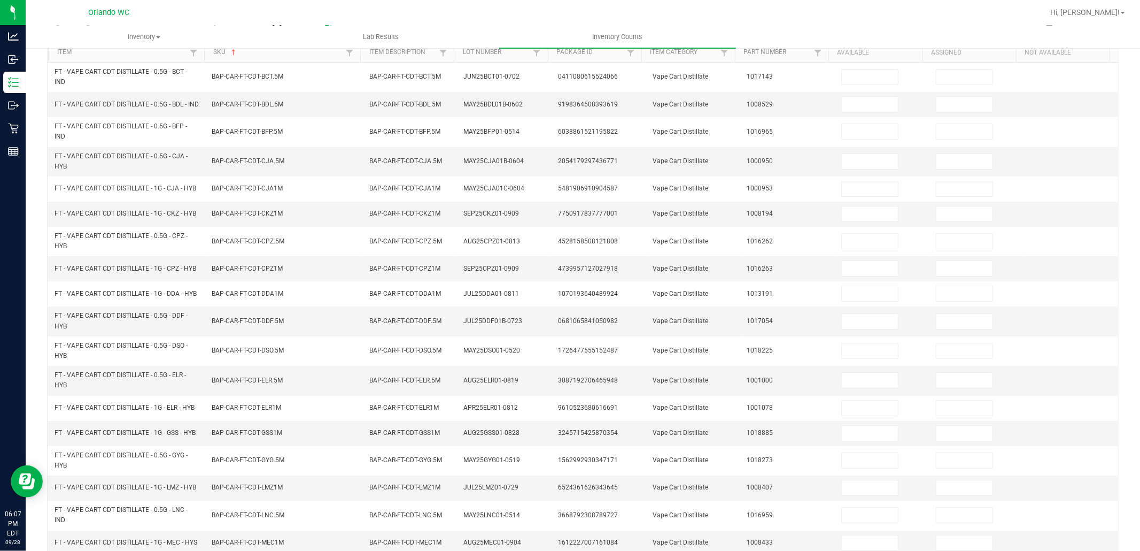
scroll to position [0, 0]
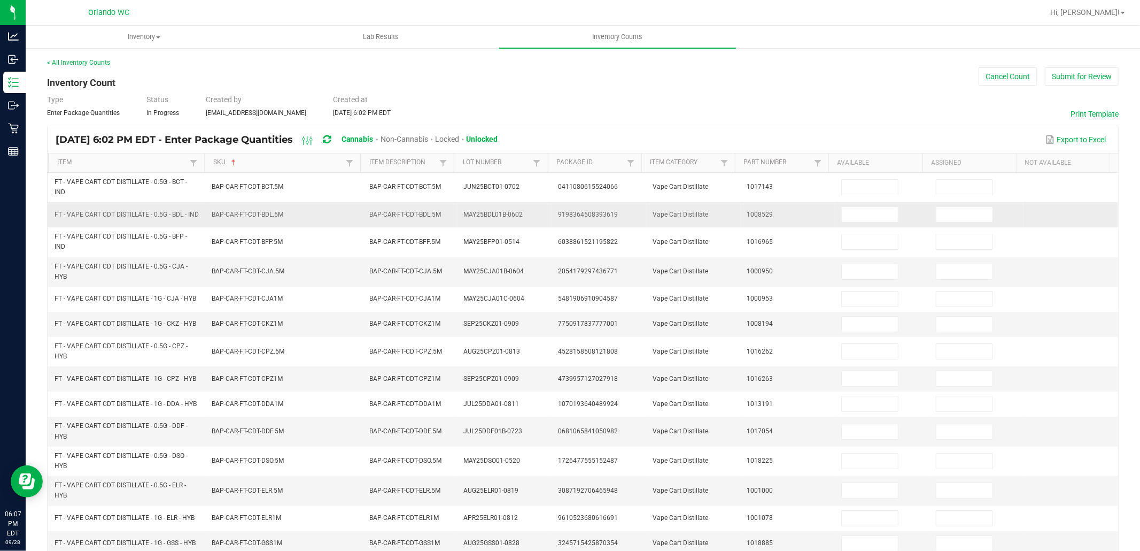
click at [873, 205] on td at bounding box center [882, 214] width 95 height 25
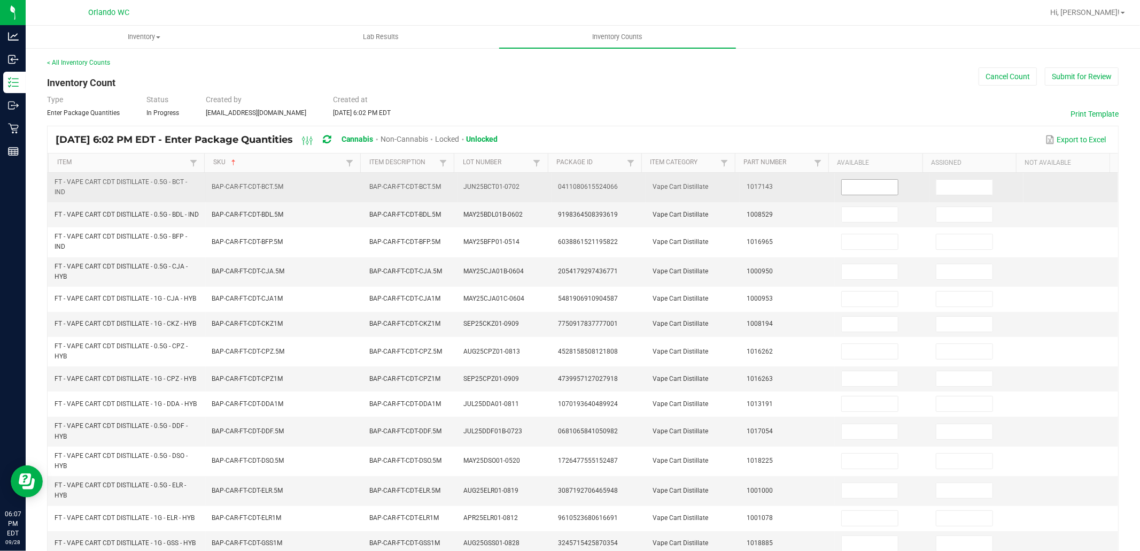
click at [870, 190] on input at bounding box center [870, 187] width 56 height 15
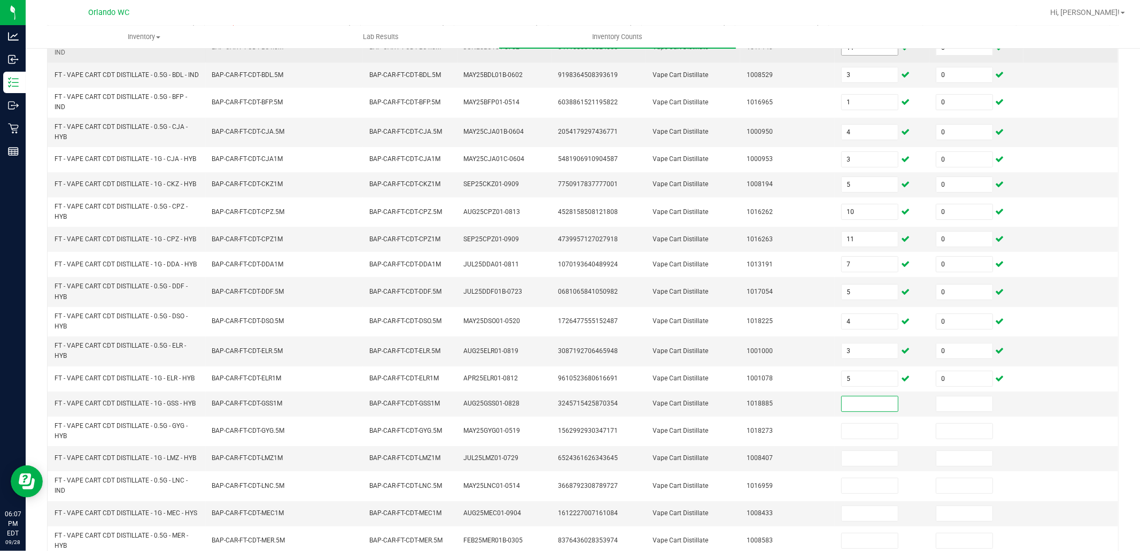
scroll to position [143, 0]
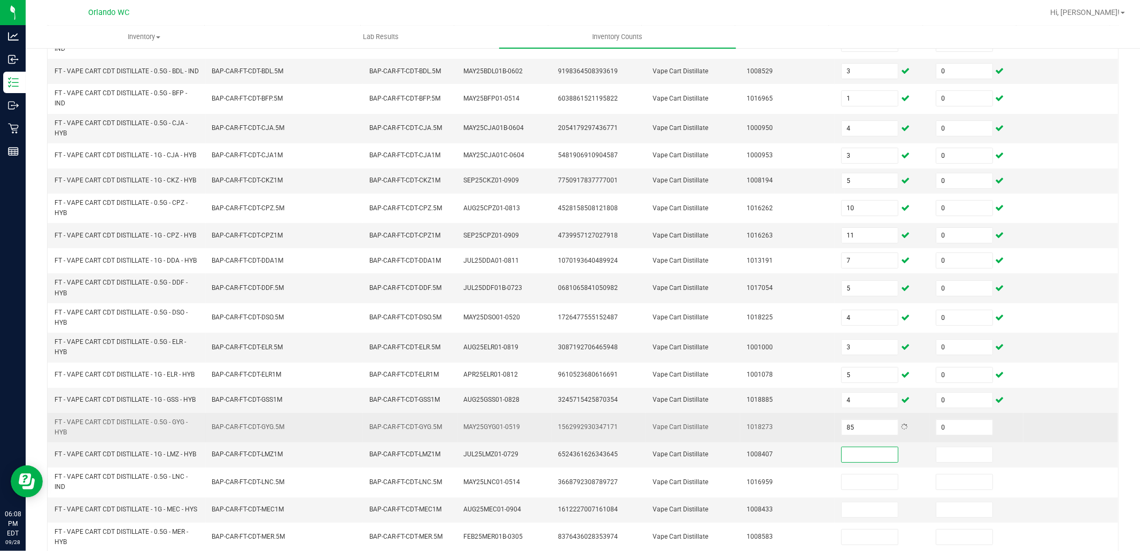
click at [846, 442] on td "85" at bounding box center [882, 427] width 95 height 29
click at [845, 432] on input "85" at bounding box center [870, 427] width 56 height 15
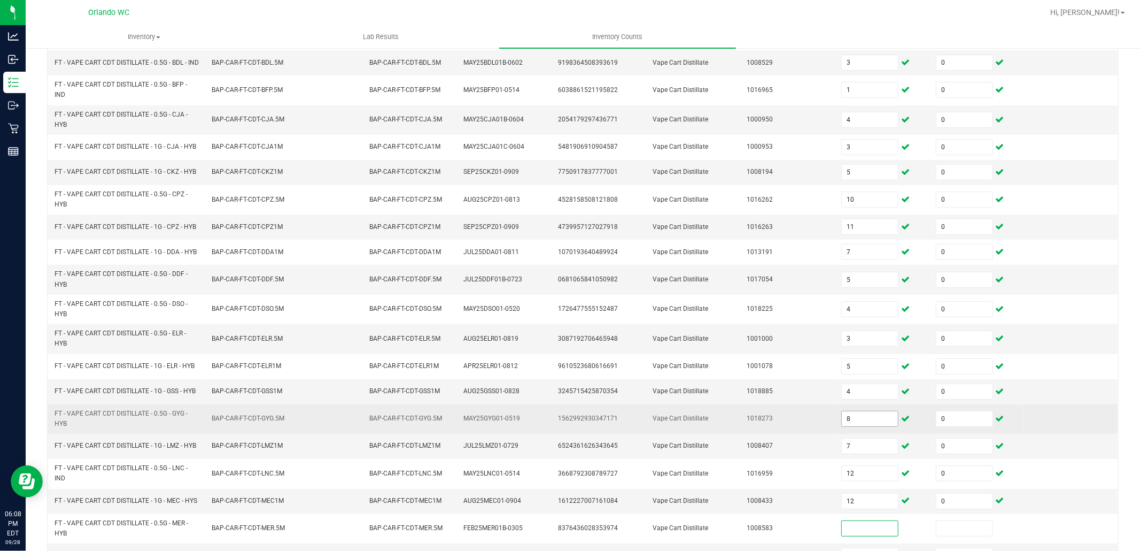
scroll to position [227, 0]
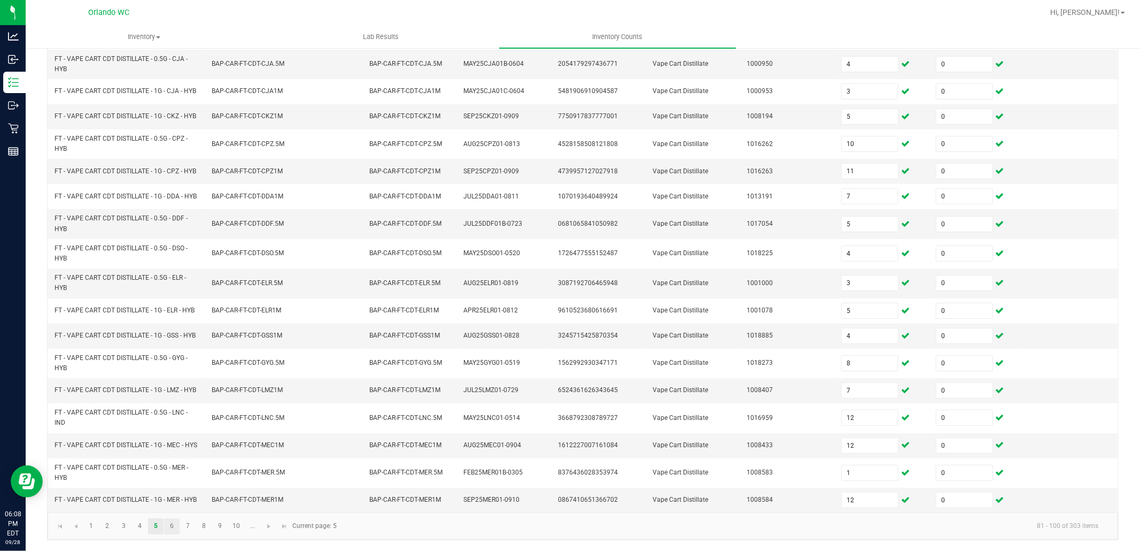
click at [170, 526] on link "6" at bounding box center [172, 526] width 16 height 16
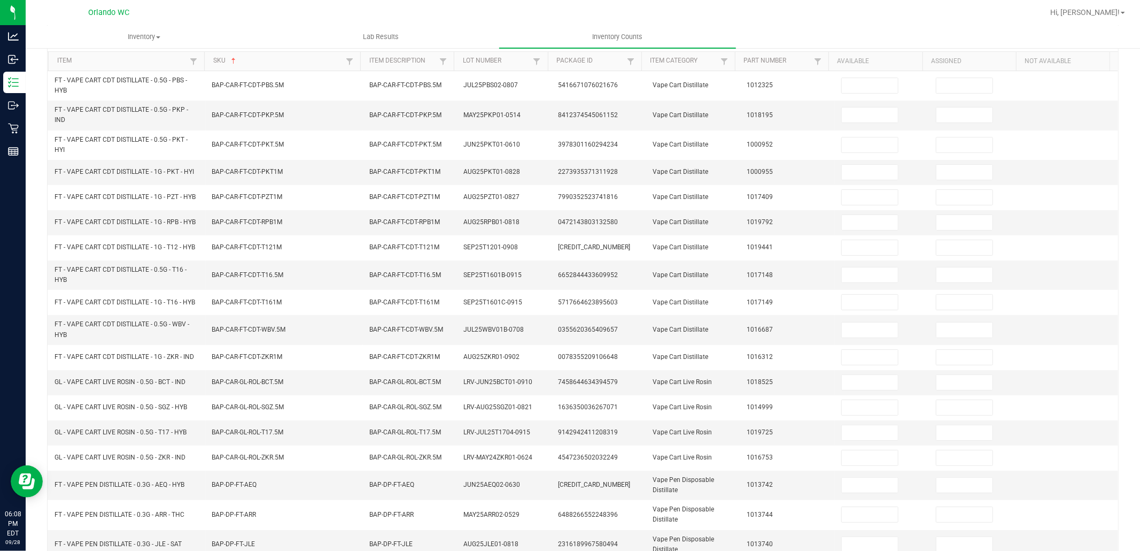
scroll to position [0, 0]
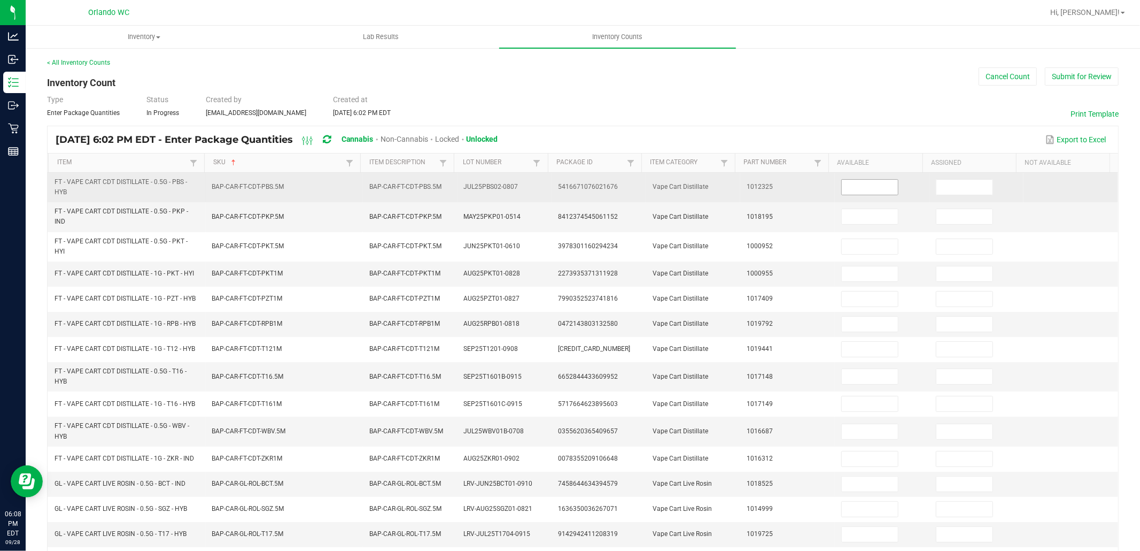
click at [865, 188] on input at bounding box center [870, 187] width 56 height 15
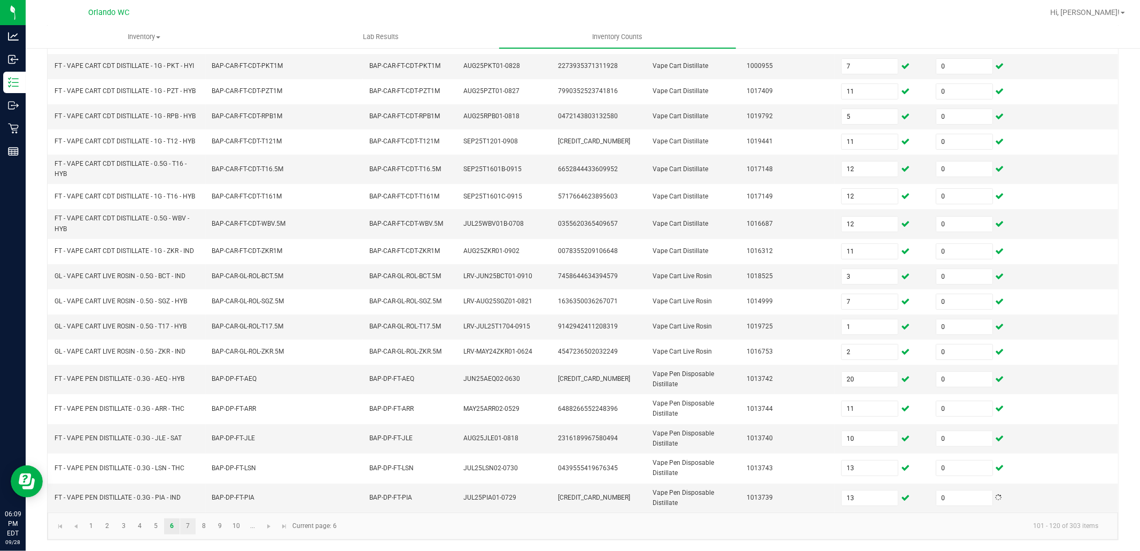
click at [188, 527] on link "7" at bounding box center [188, 526] width 16 height 16
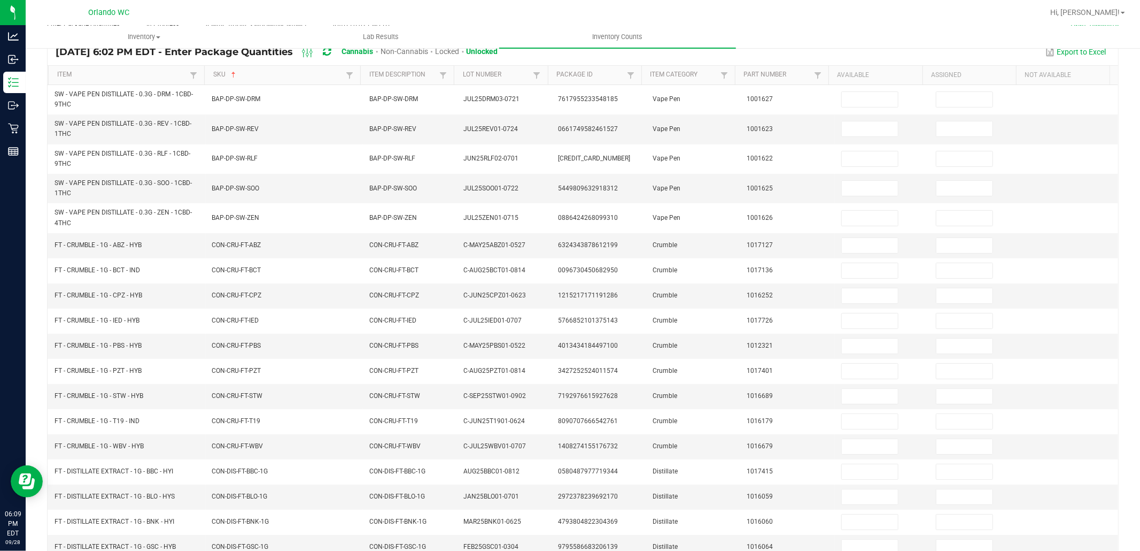
scroll to position [0, 0]
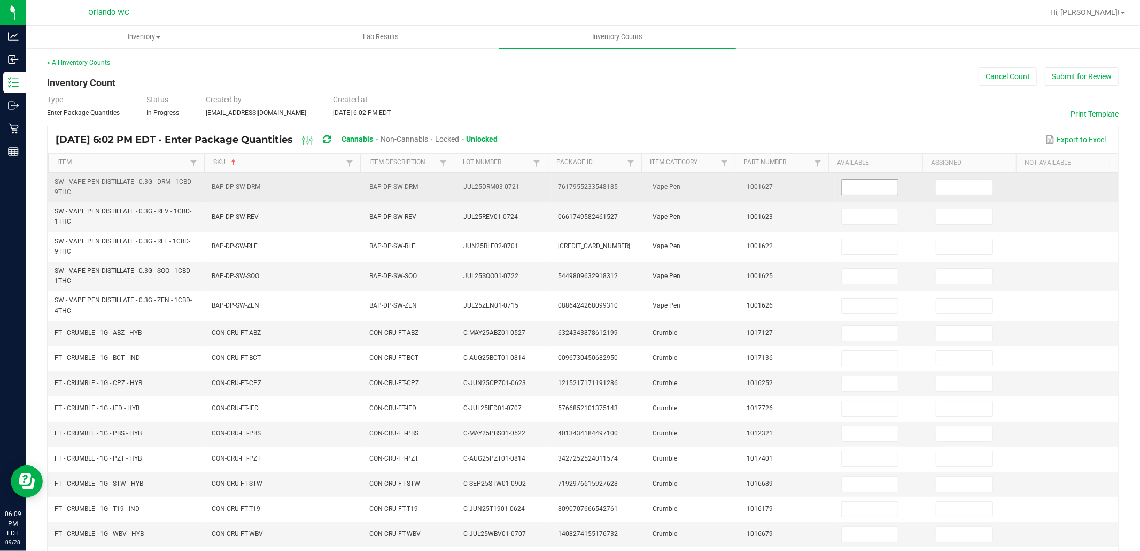
click at [863, 189] on input at bounding box center [870, 187] width 56 height 15
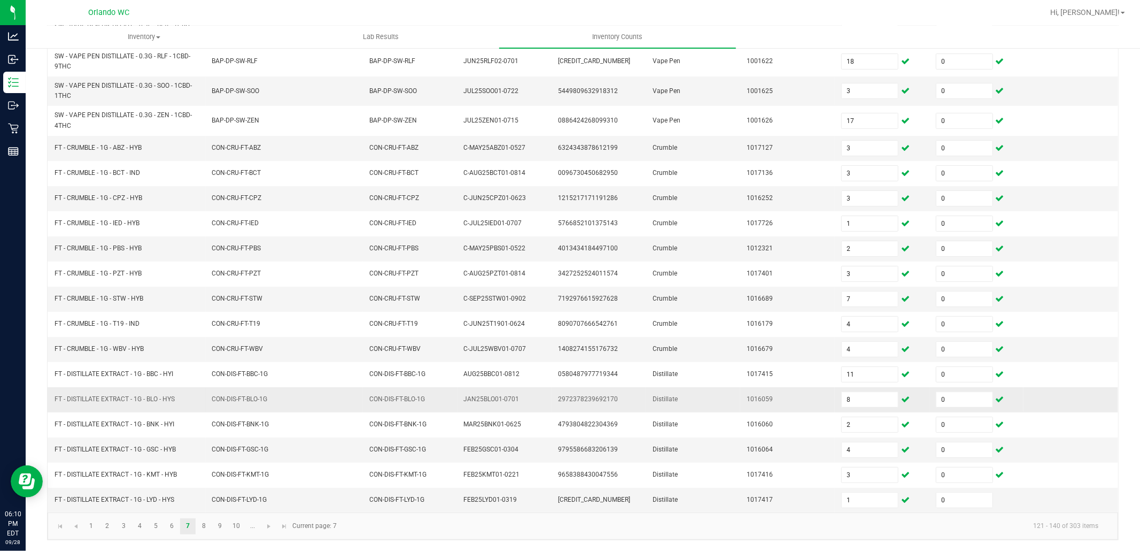
click at [539, 409] on td "JAN25BLO01-0701" at bounding box center [505, 399] width 95 height 25
click at [202, 527] on link "8" at bounding box center [204, 526] width 16 height 16
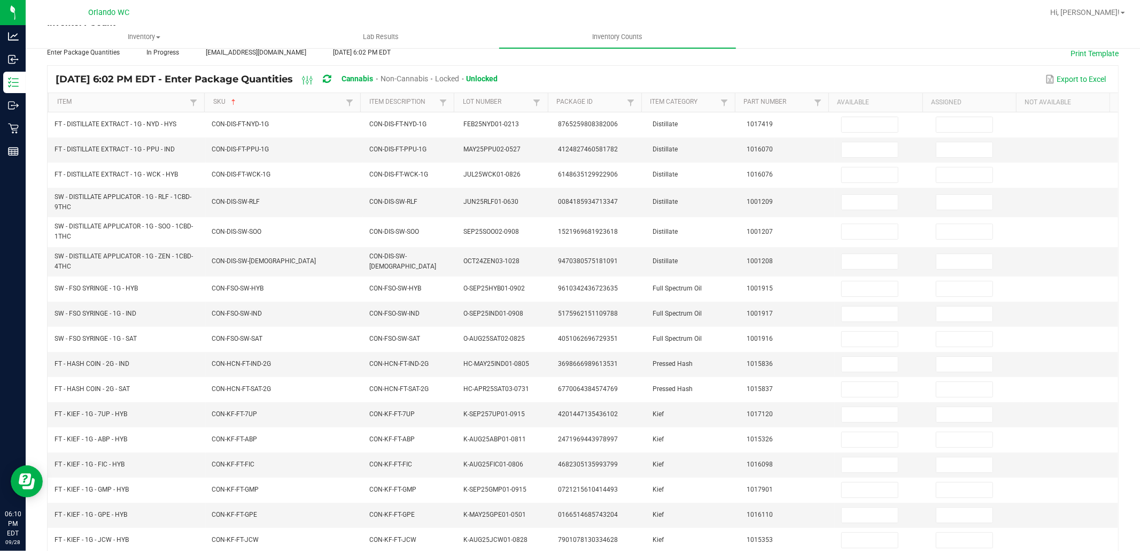
scroll to position [0, 0]
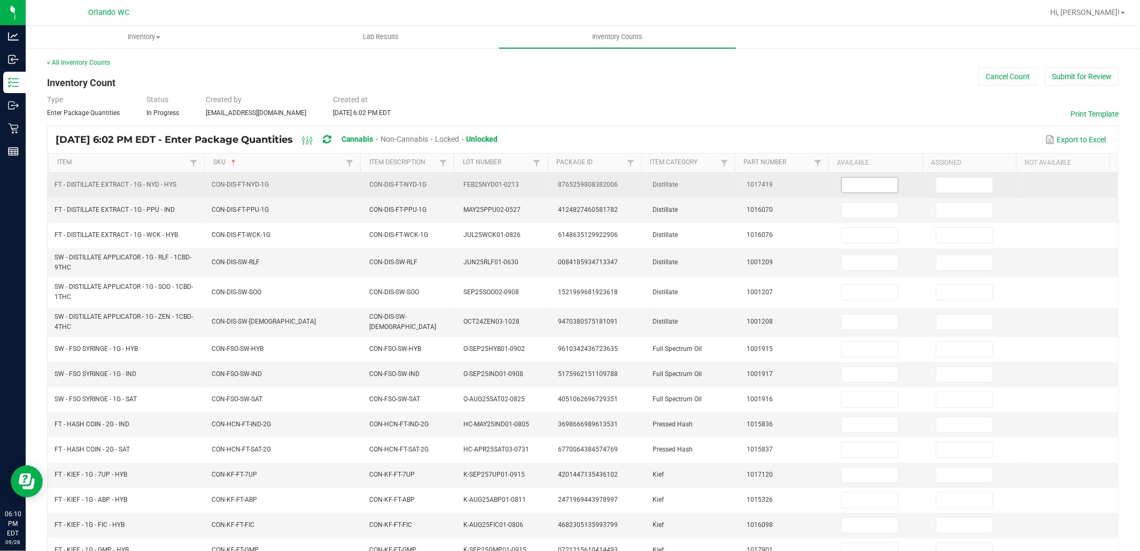
click at [854, 186] on input at bounding box center [870, 185] width 56 height 15
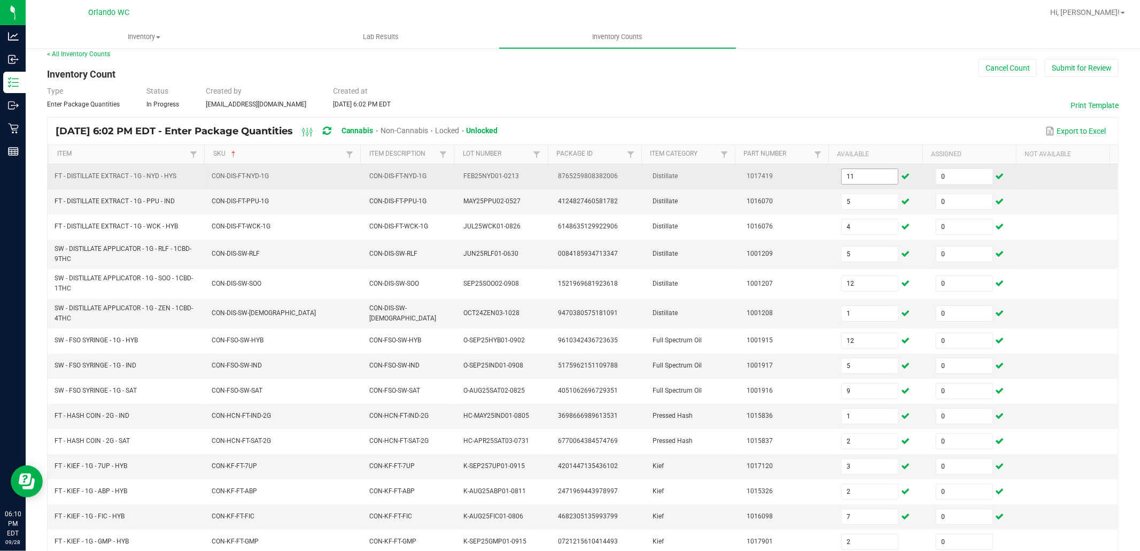
scroll to position [179, 0]
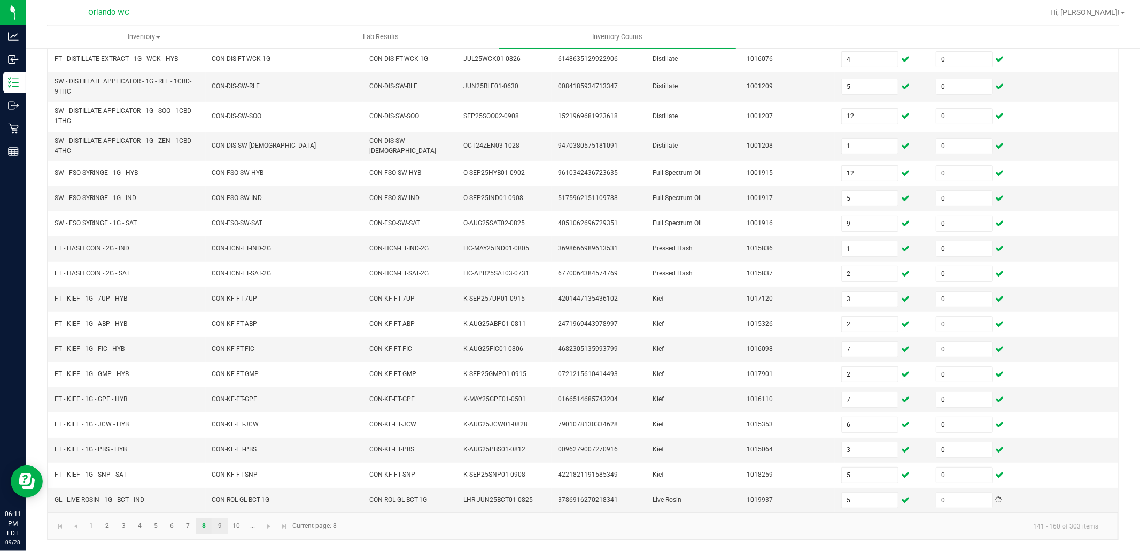
click at [220, 525] on link "9" at bounding box center [220, 526] width 16 height 16
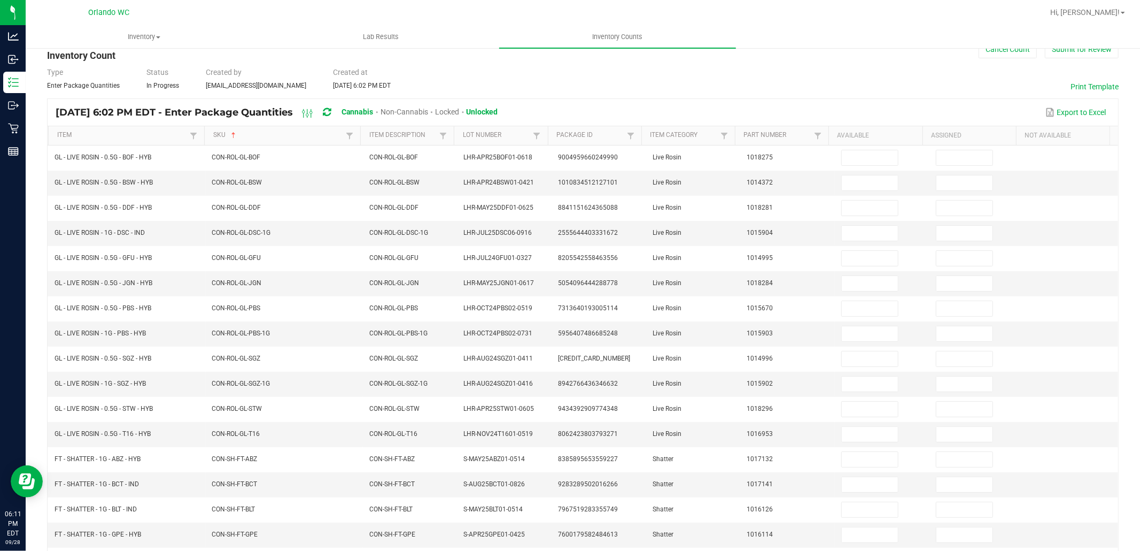
scroll to position [0, 0]
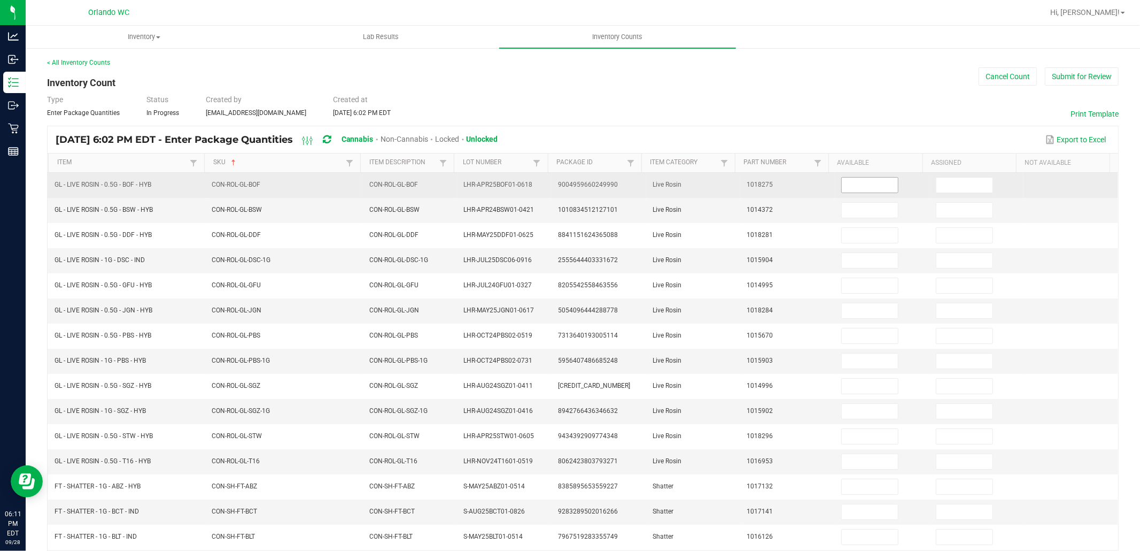
click at [865, 185] on input at bounding box center [870, 185] width 56 height 15
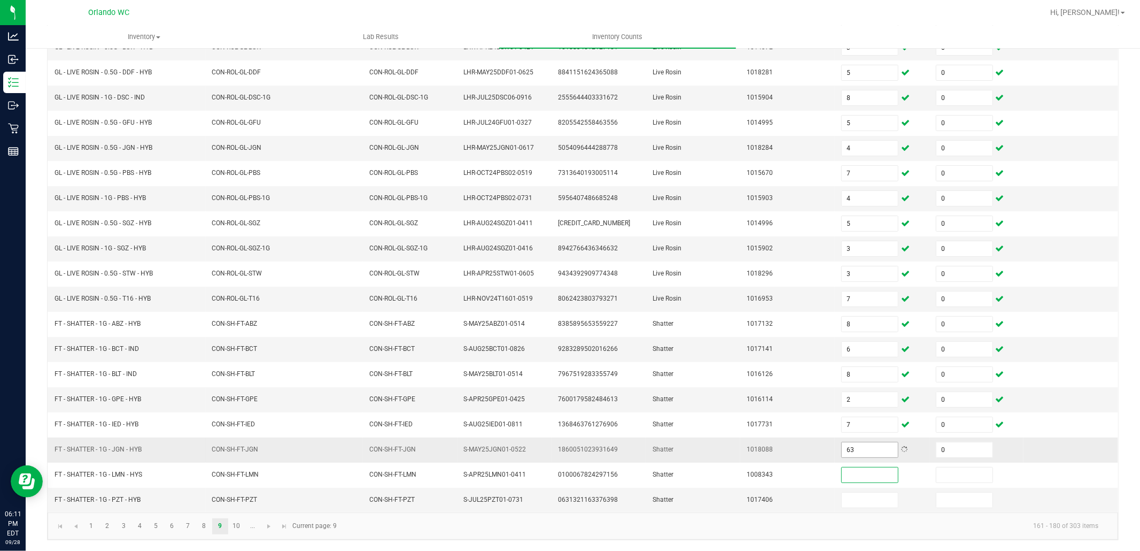
click at [850, 448] on input "63" at bounding box center [870, 449] width 56 height 15
click at [233, 522] on link "10" at bounding box center [237, 526] width 16 height 16
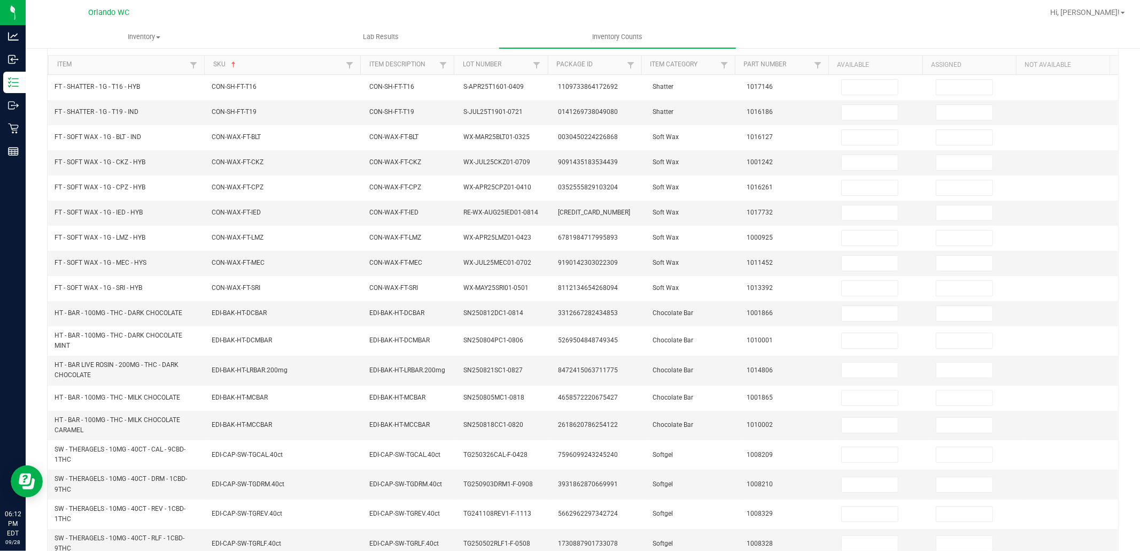
scroll to position [0, 0]
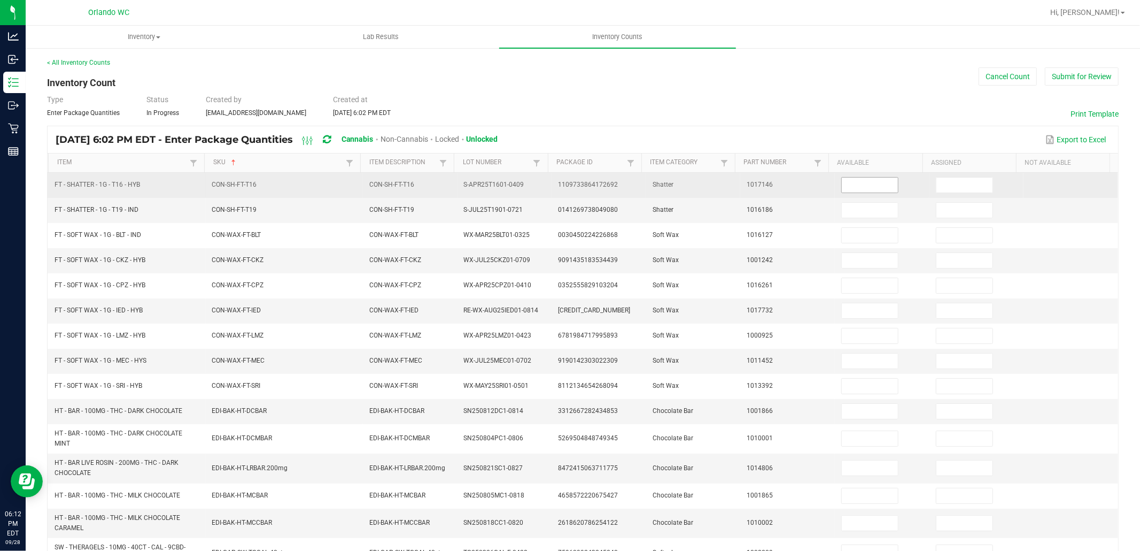
click at [865, 188] on input at bounding box center [870, 185] width 56 height 15
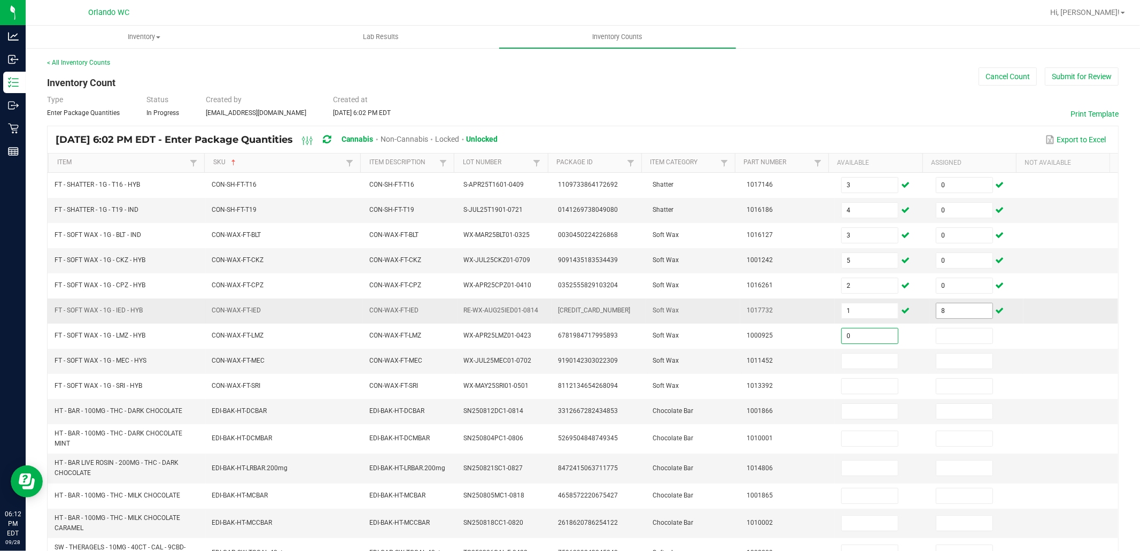
click at [949, 312] on input "8" at bounding box center [965, 310] width 56 height 15
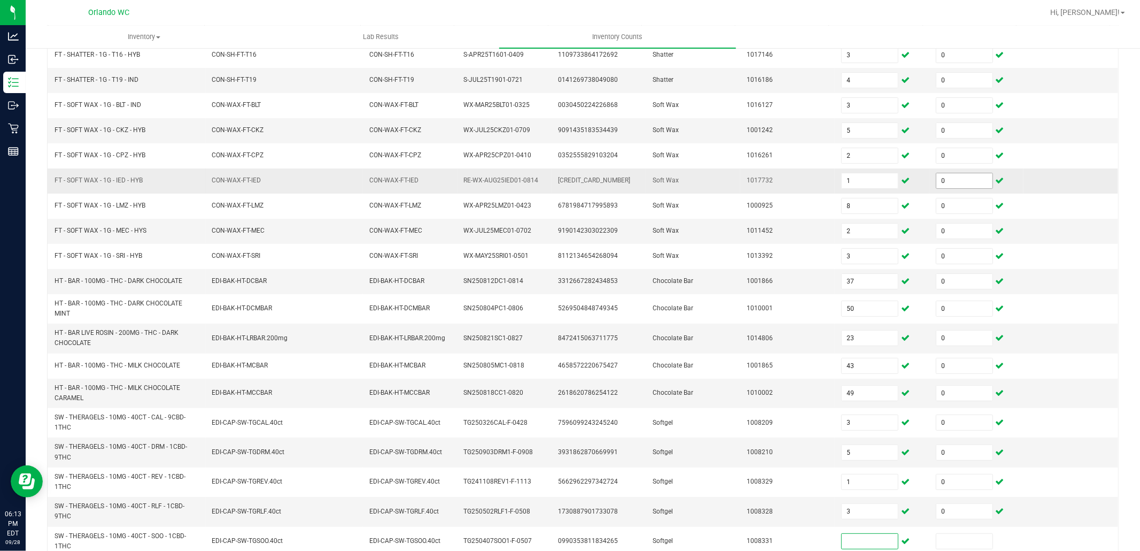
scroll to position [205, 0]
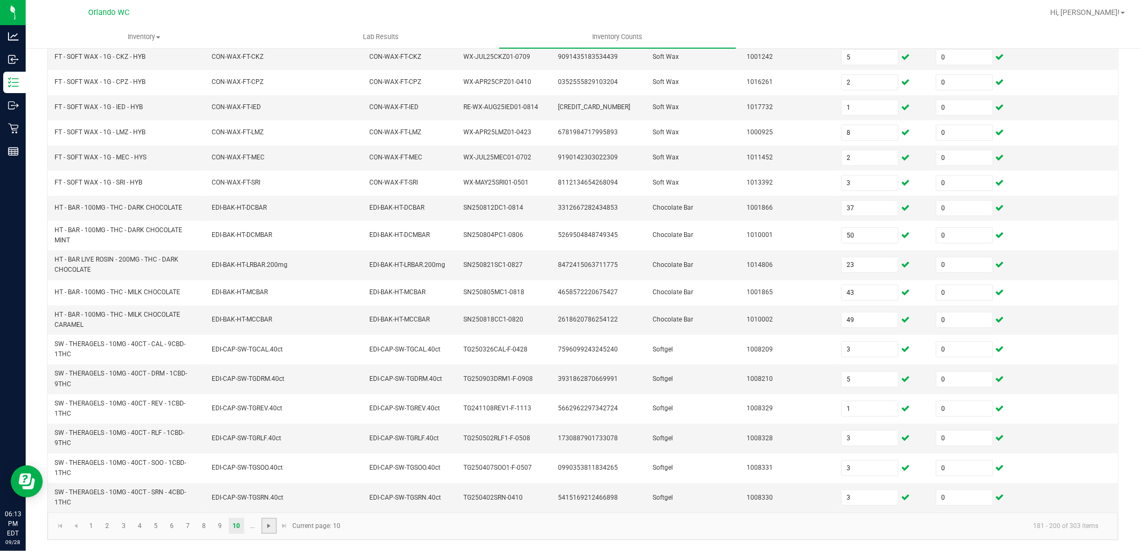
click at [271, 526] on span "Go to the next page" at bounding box center [269, 525] width 9 height 9
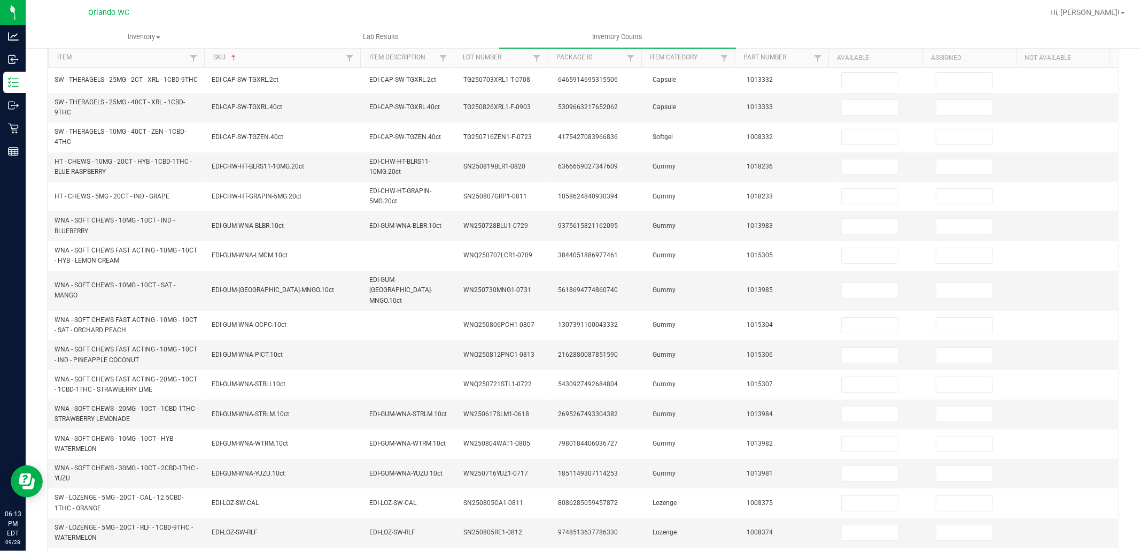
scroll to position [0, 0]
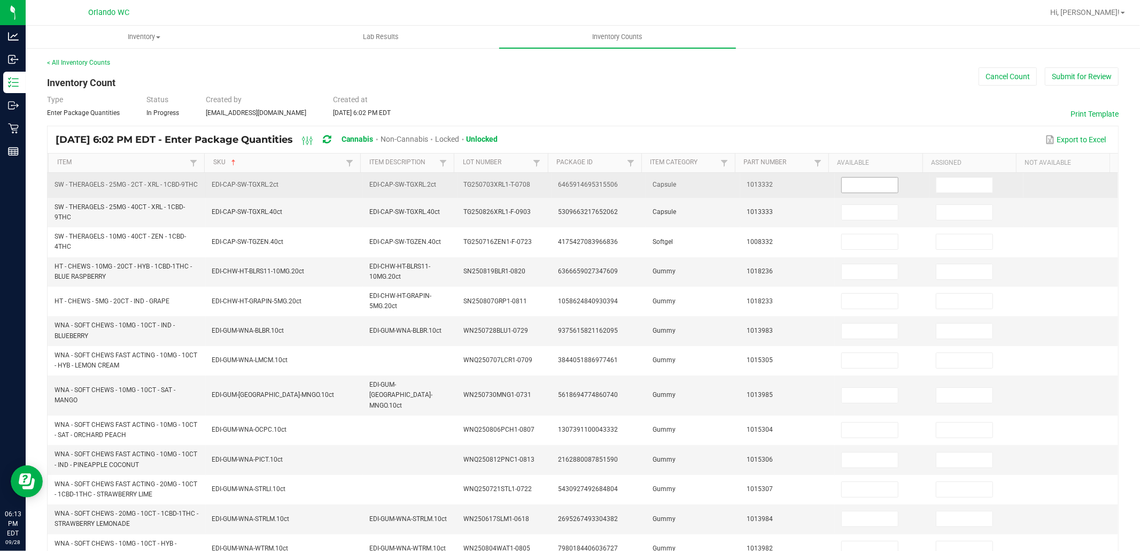
click at [863, 187] on input at bounding box center [870, 185] width 56 height 15
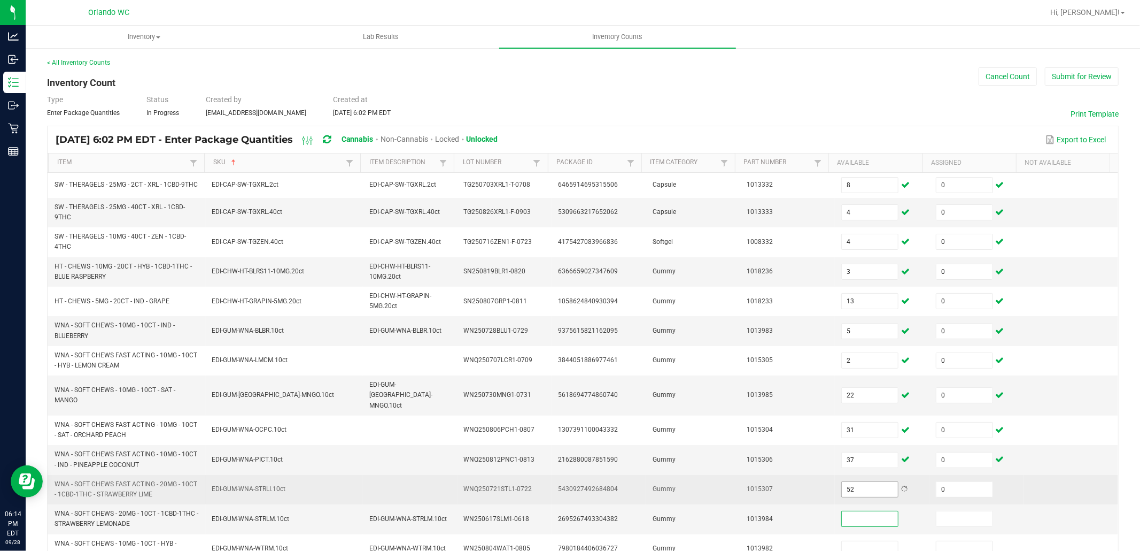
click at [845, 484] on input "52" at bounding box center [870, 489] width 56 height 15
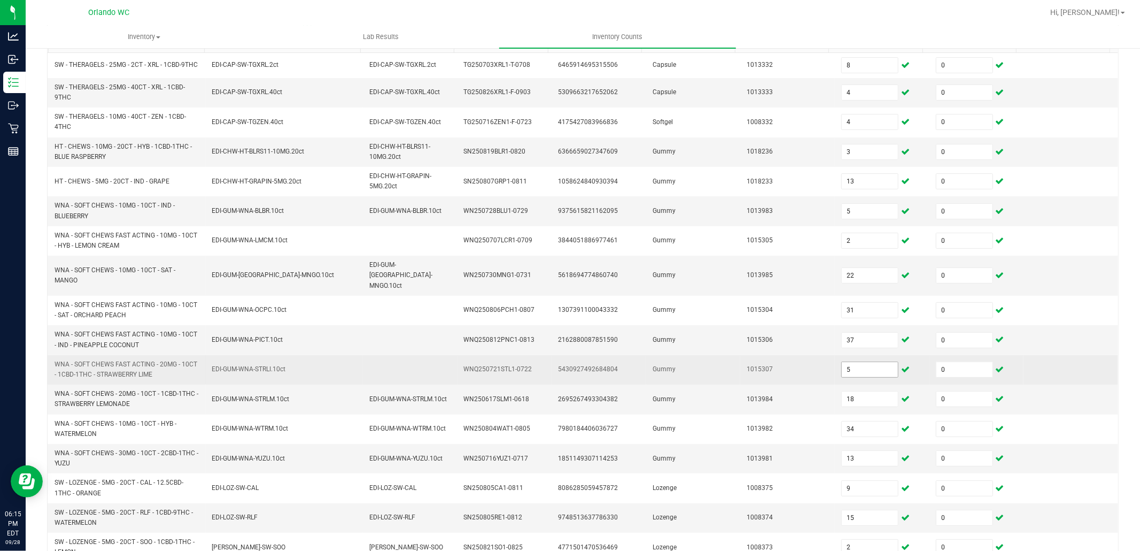
scroll to position [244, 0]
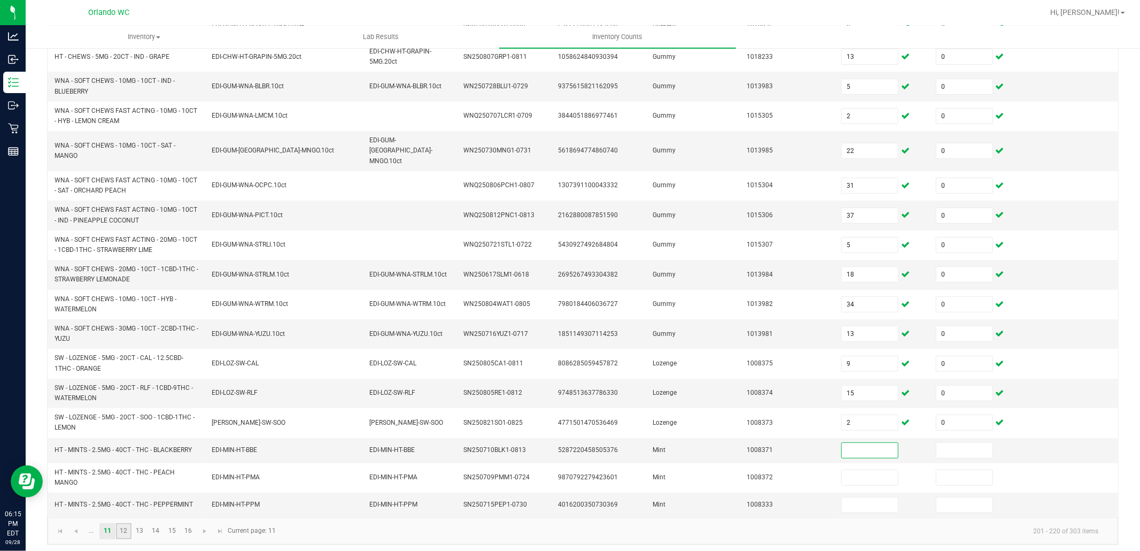
click at [124, 526] on link "12" at bounding box center [124, 531] width 16 height 16
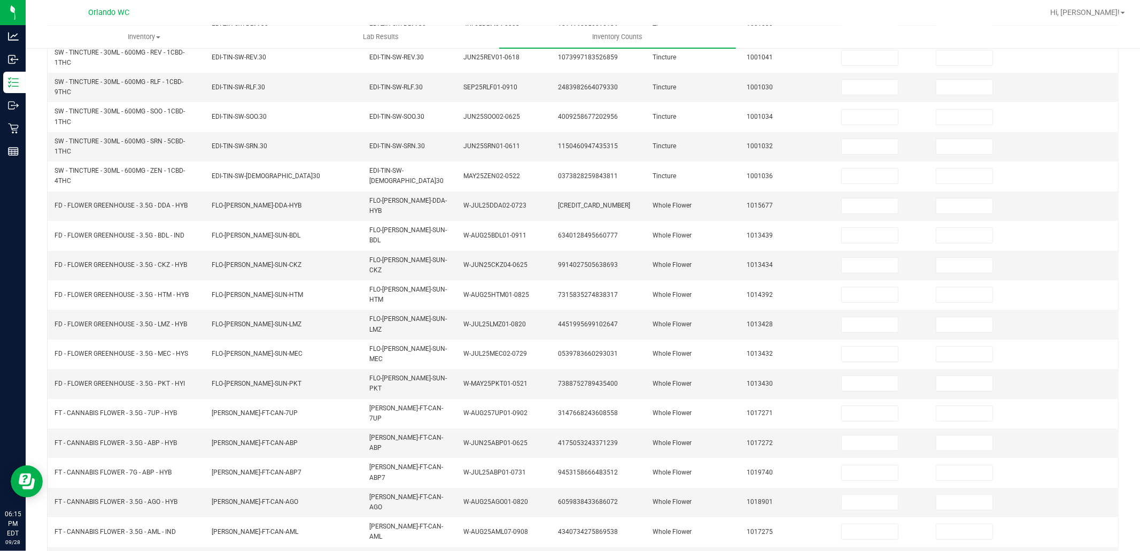
scroll to position [196, 0]
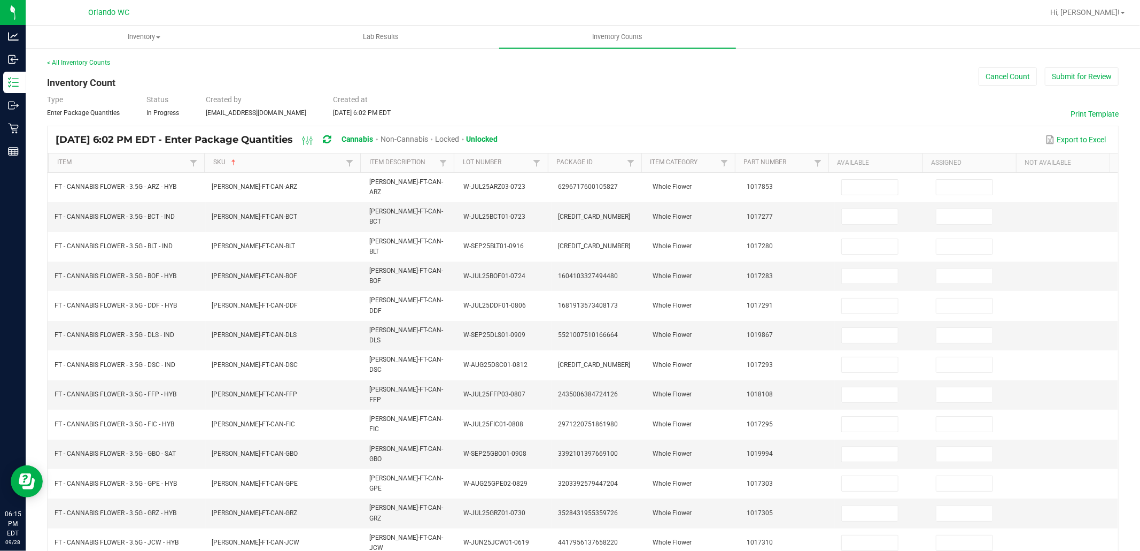
scroll to position [166, 0]
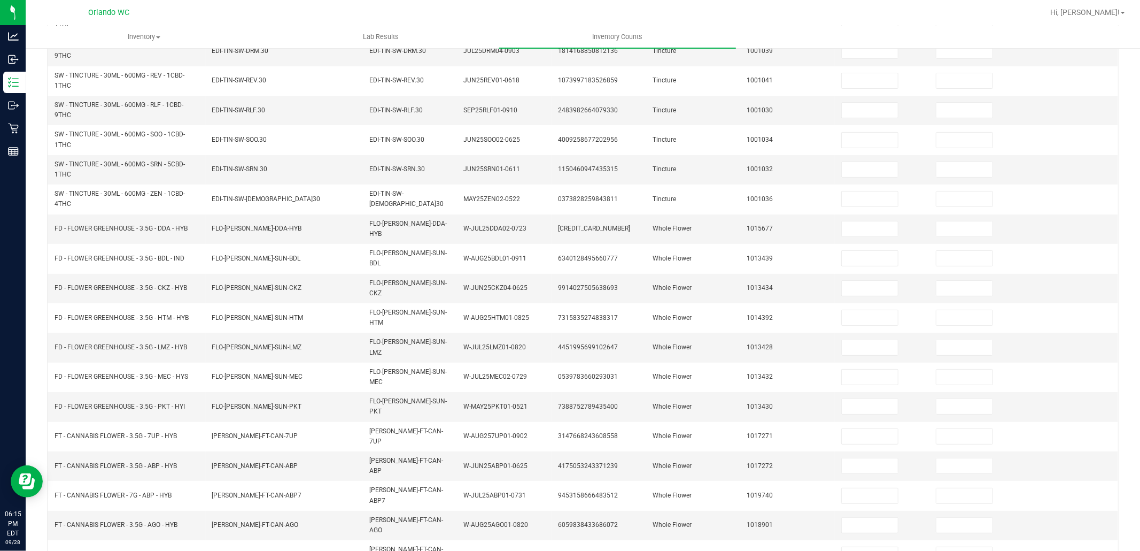
scroll to position [196, 0]
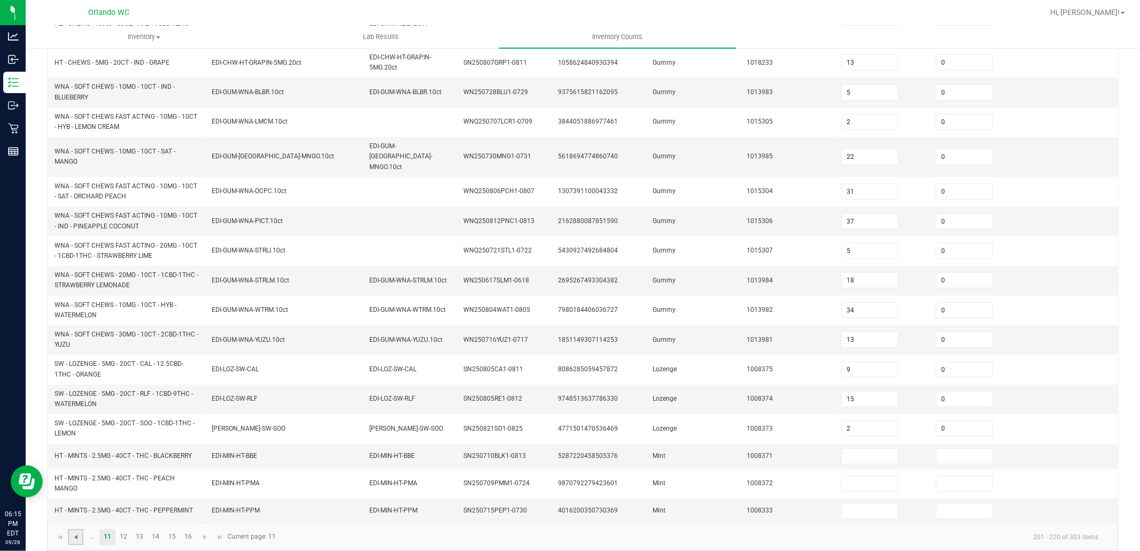
scroll to position [244, 0]
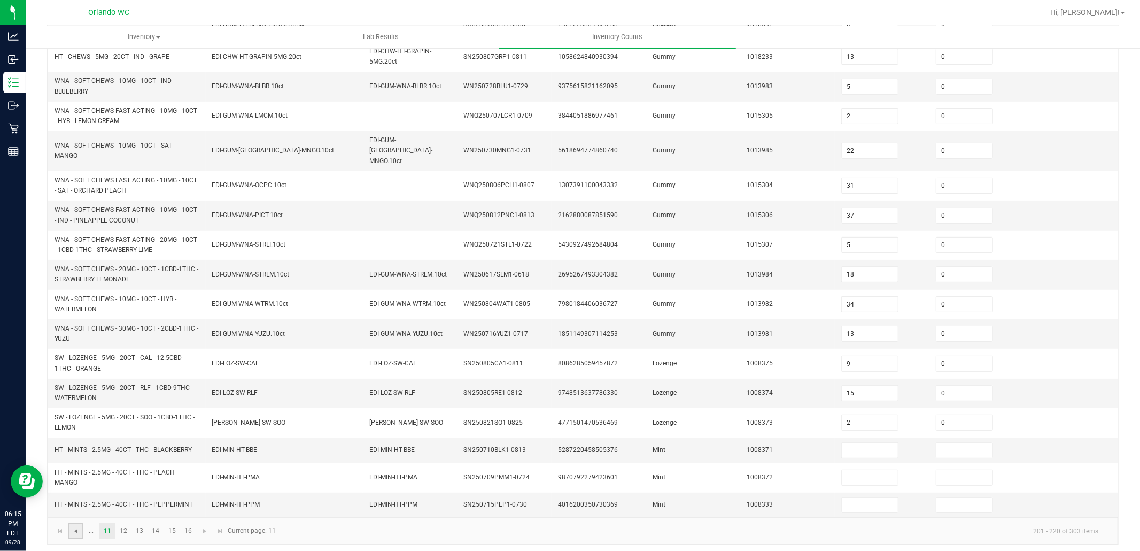
click at [76, 527] on span "Go to the previous page" at bounding box center [76, 531] width 9 height 9
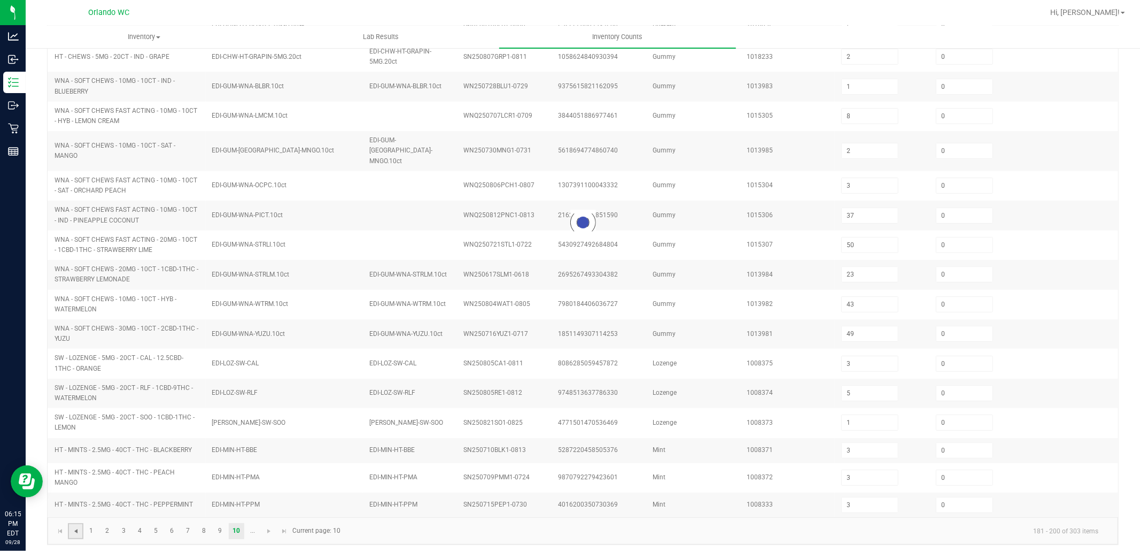
scroll to position [205, 0]
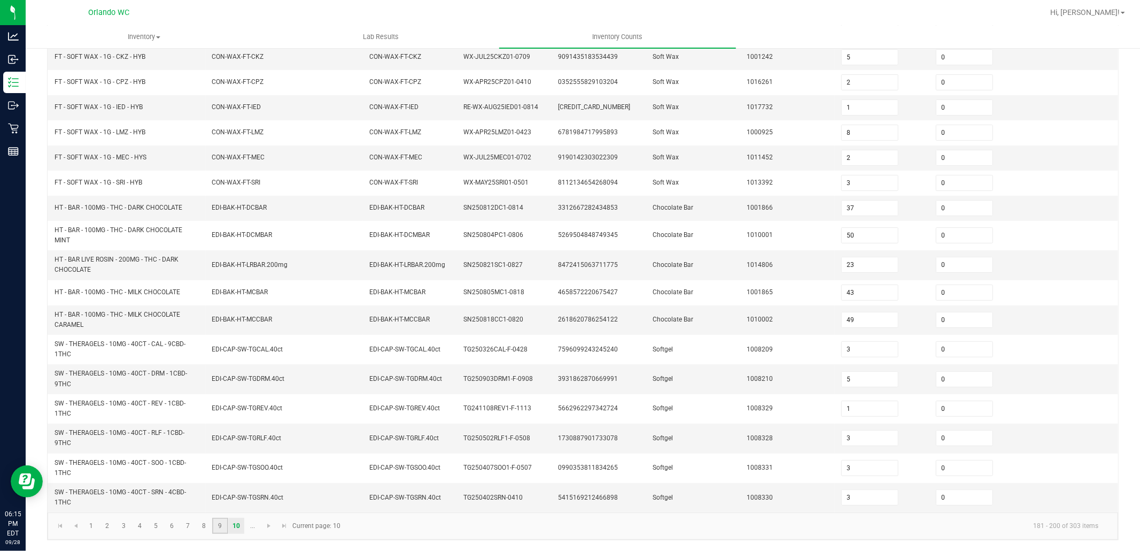
click at [220, 522] on link "9" at bounding box center [220, 526] width 16 height 16
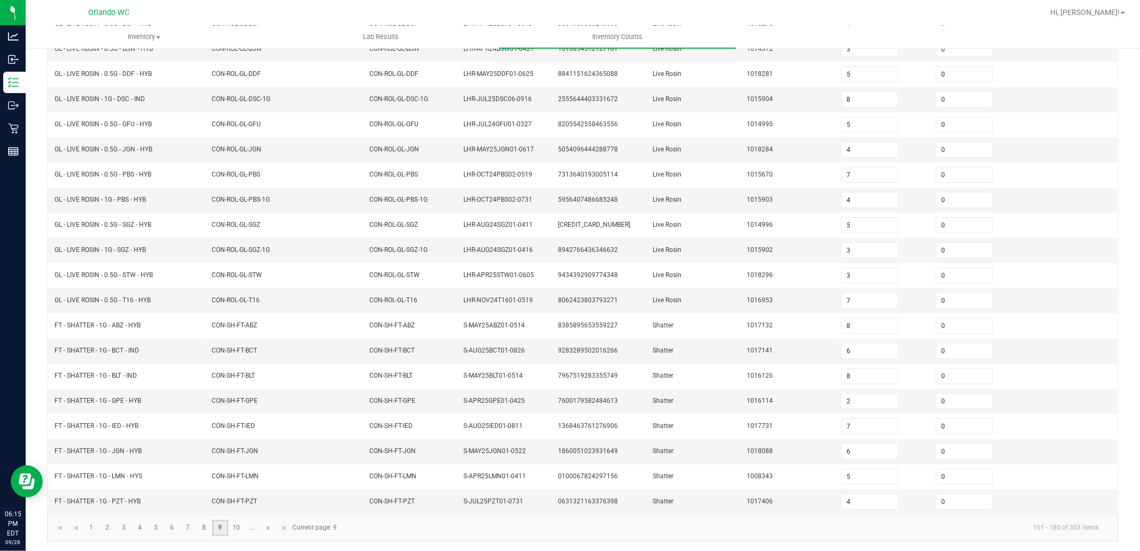
scroll to position [166, 0]
click at [204, 526] on link "8" at bounding box center [204, 526] width 16 height 16
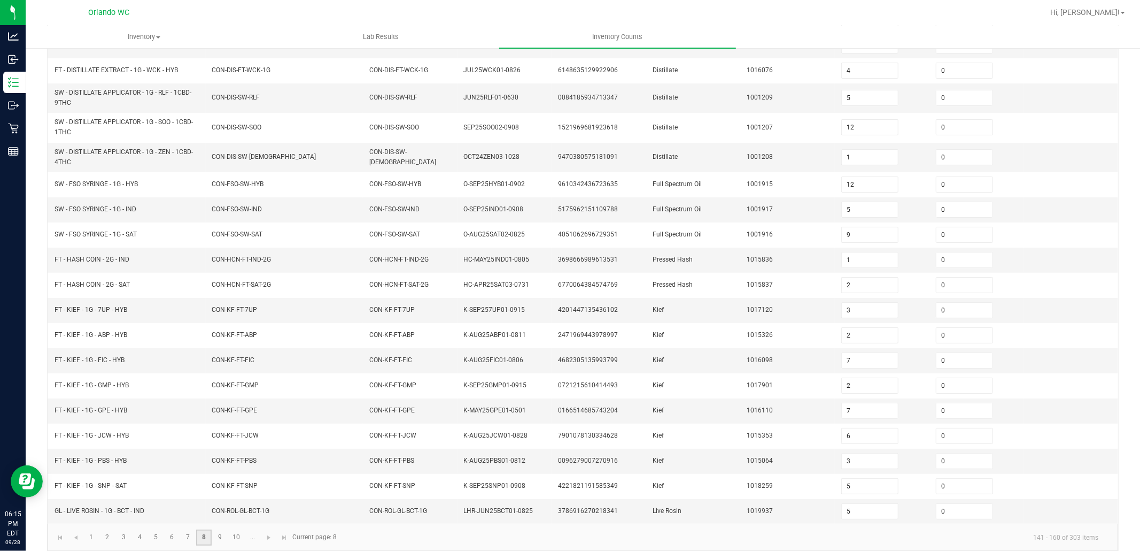
scroll to position [179, 0]
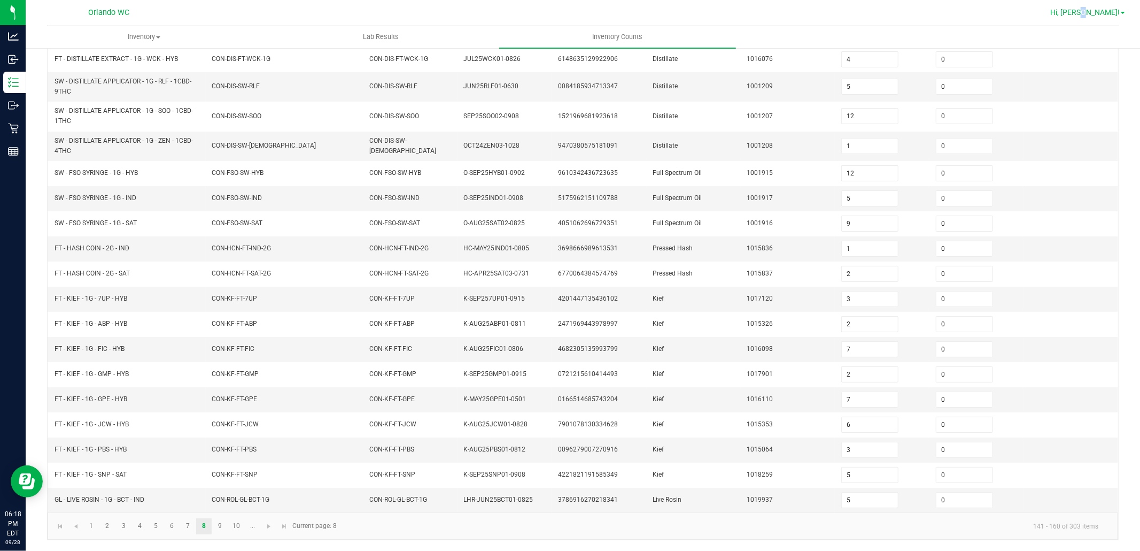
click at [1119, 9] on span "Hi, [PERSON_NAME]!" at bounding box center [1086, 12] width 70 height 9
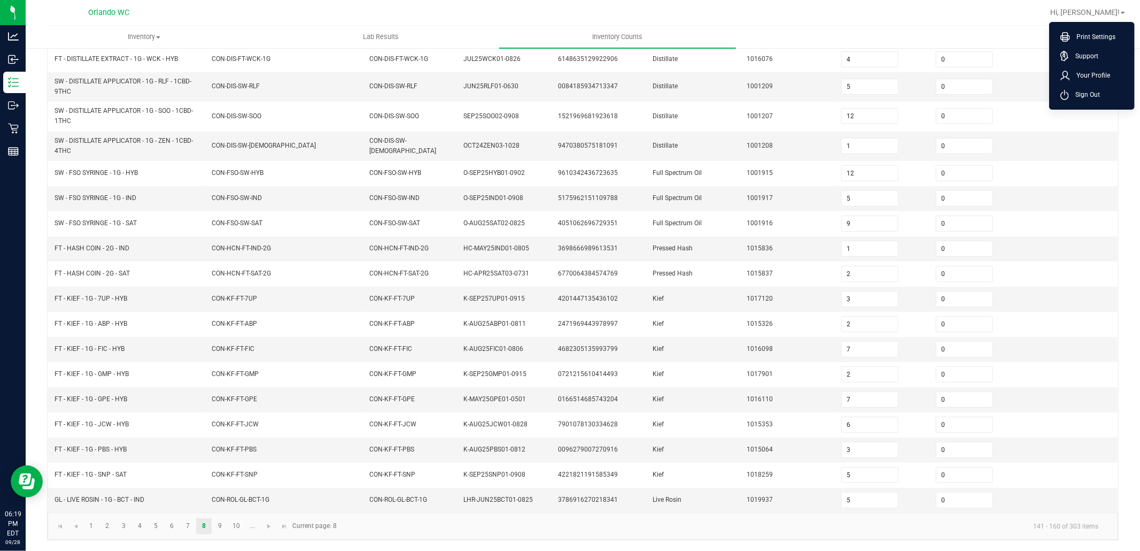
click at [904, 32] on ul "Inventory All packages All inventory Waste log Create inventory Lab Results Inv…" at bounding box center [596, 37] width 1140 height 23
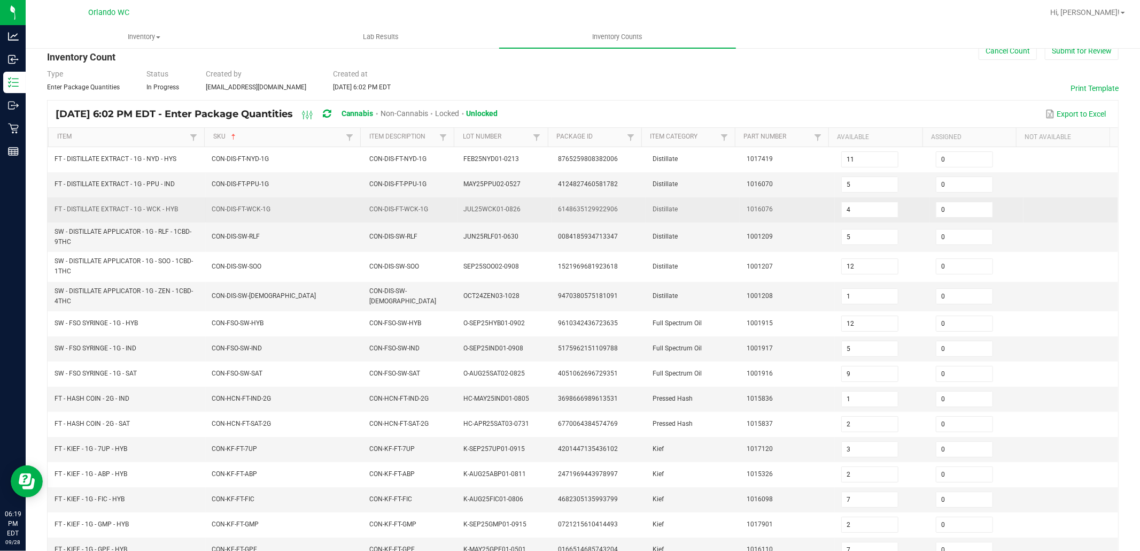
scroll to position [0, 0]
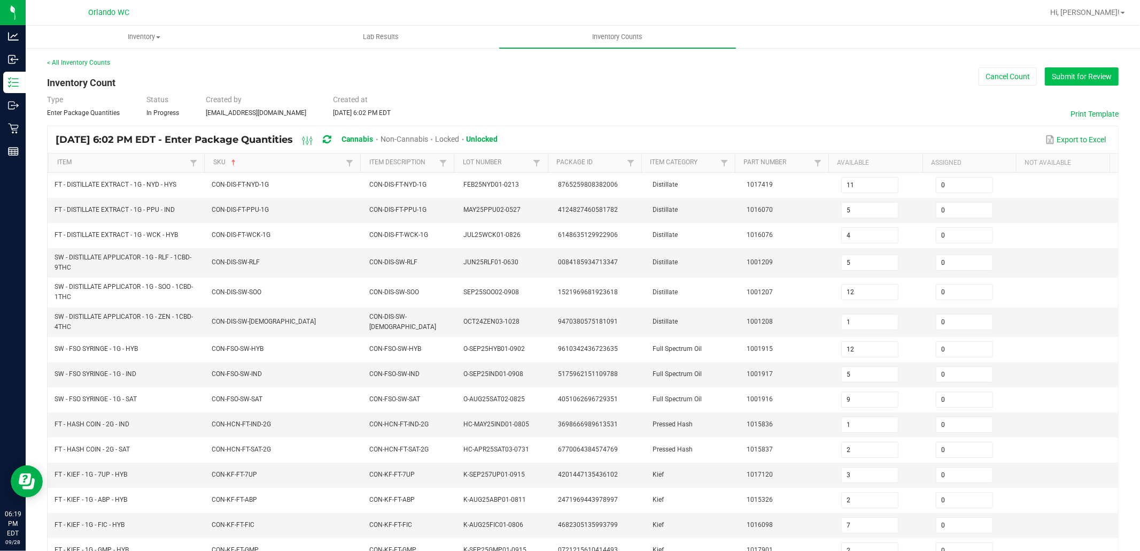
click at [1079, 79] on button "Submit for Review" at bounding box center [1082, 76] width 74 height 18
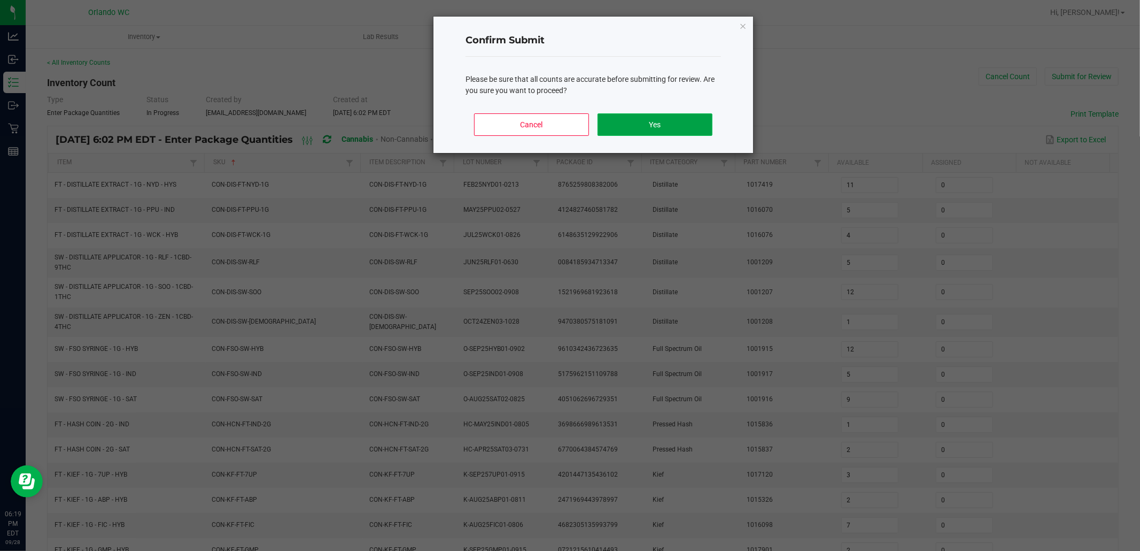
click at [681, 130] on button "Yes" at bounding box center [655, 124] width 115 height 22
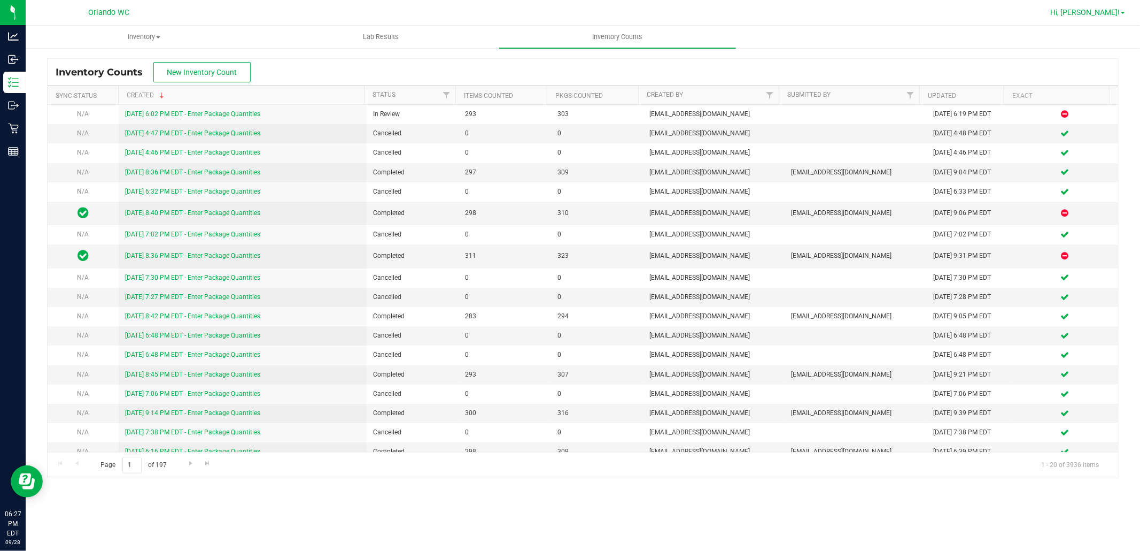
click at [1114, 10] on span "Hi, [PERSON_NAME]!" at bounding box center [1086, 12] width 70 height 9
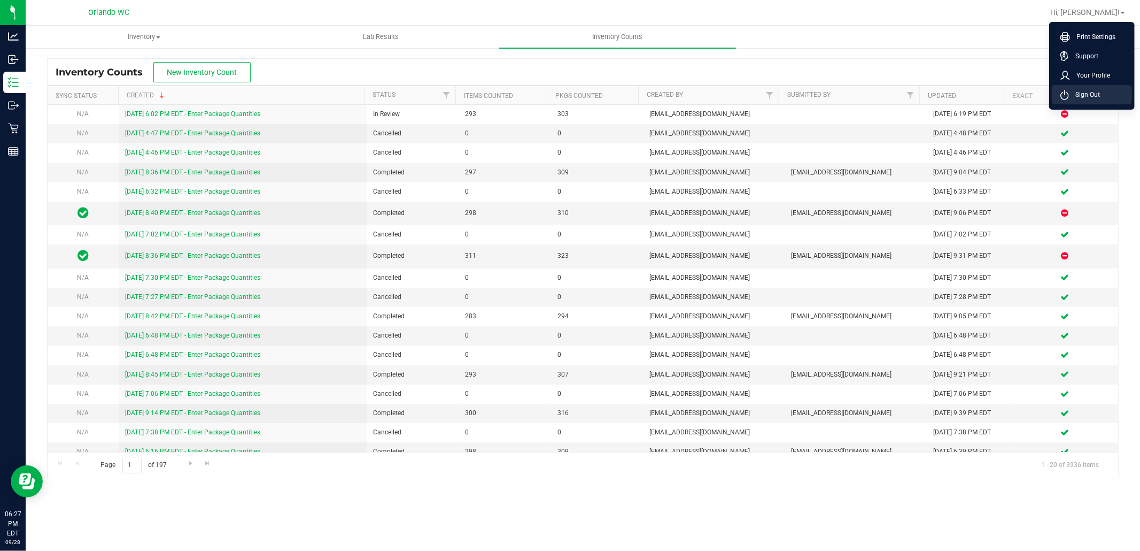
click at [1081, 92] on span "Sign Out" at bounding box center [1084, 94] width 31 height 11
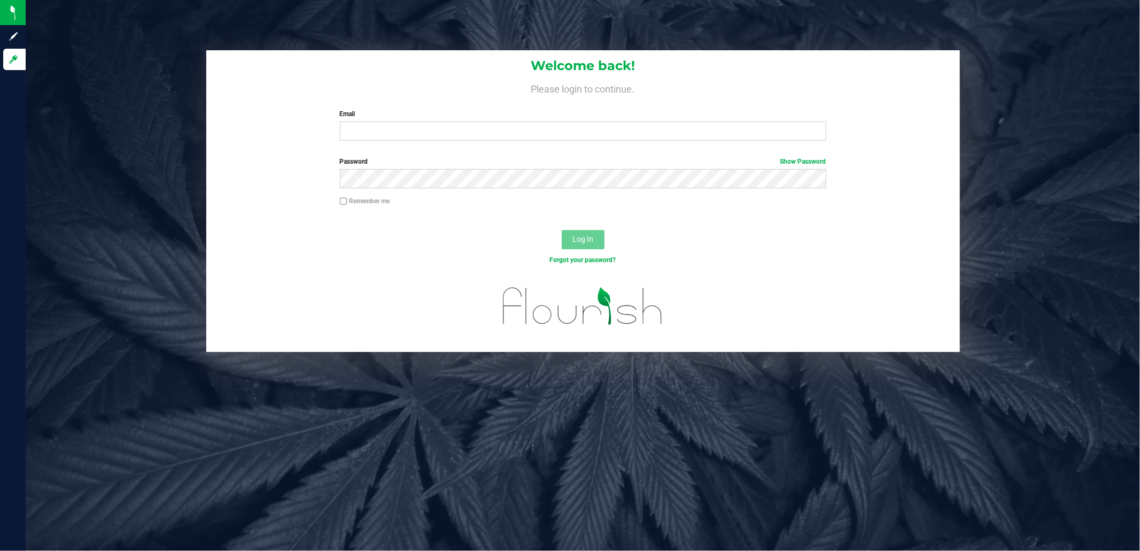
click at [548, 436] on div "Welcome back! Please login to continue. Email Required Please format your email…" at bounding box center [583, 275] width 1115 height 551
